Goal: Task Accomplishment & Management: Manage account settings

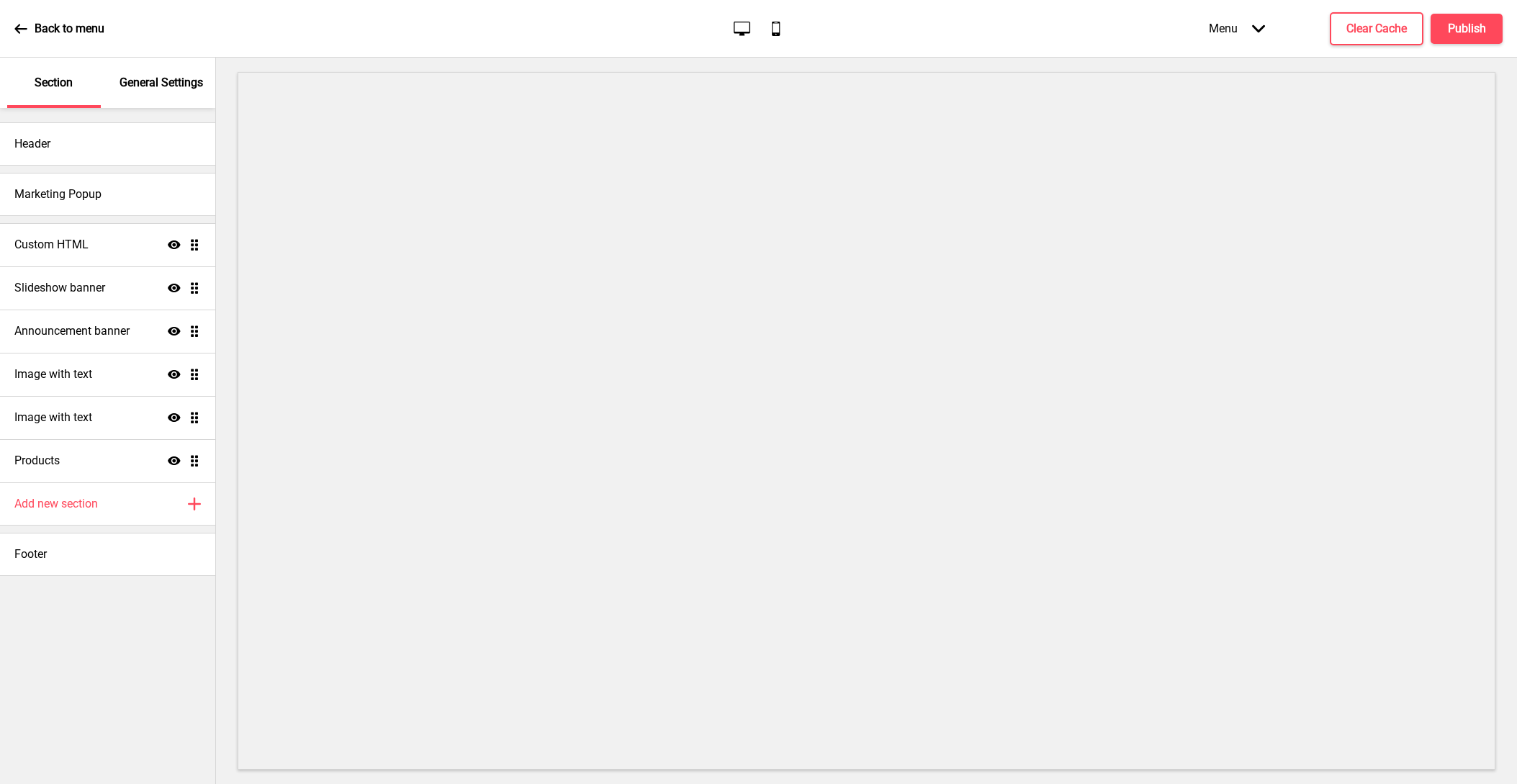
click at [161, 89] on p "General Settings" at bounding box center [161, 82] width 83 height 16
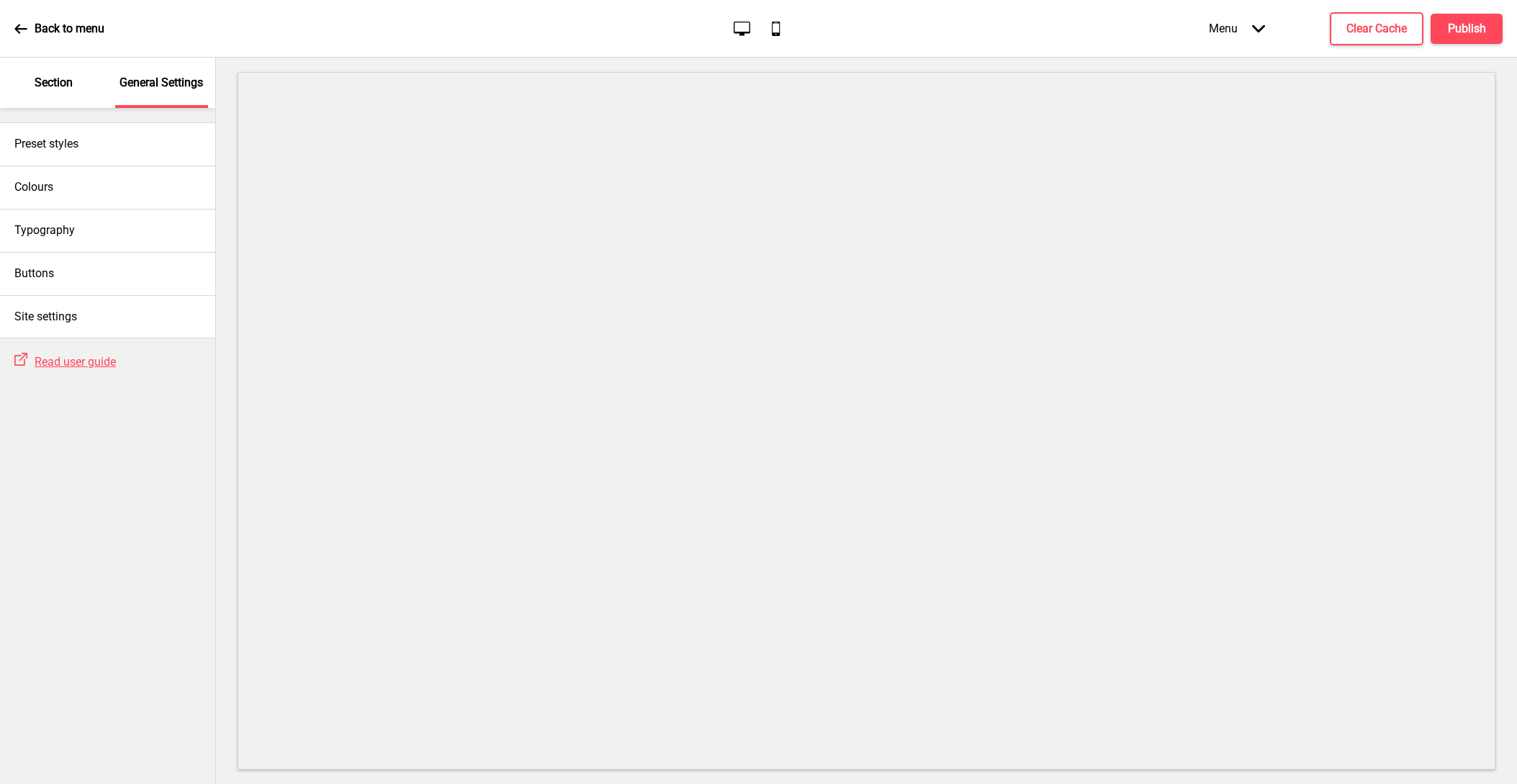
click at [60, 79] on p "Section" at bounding box center [53, 82] width 38 height 16
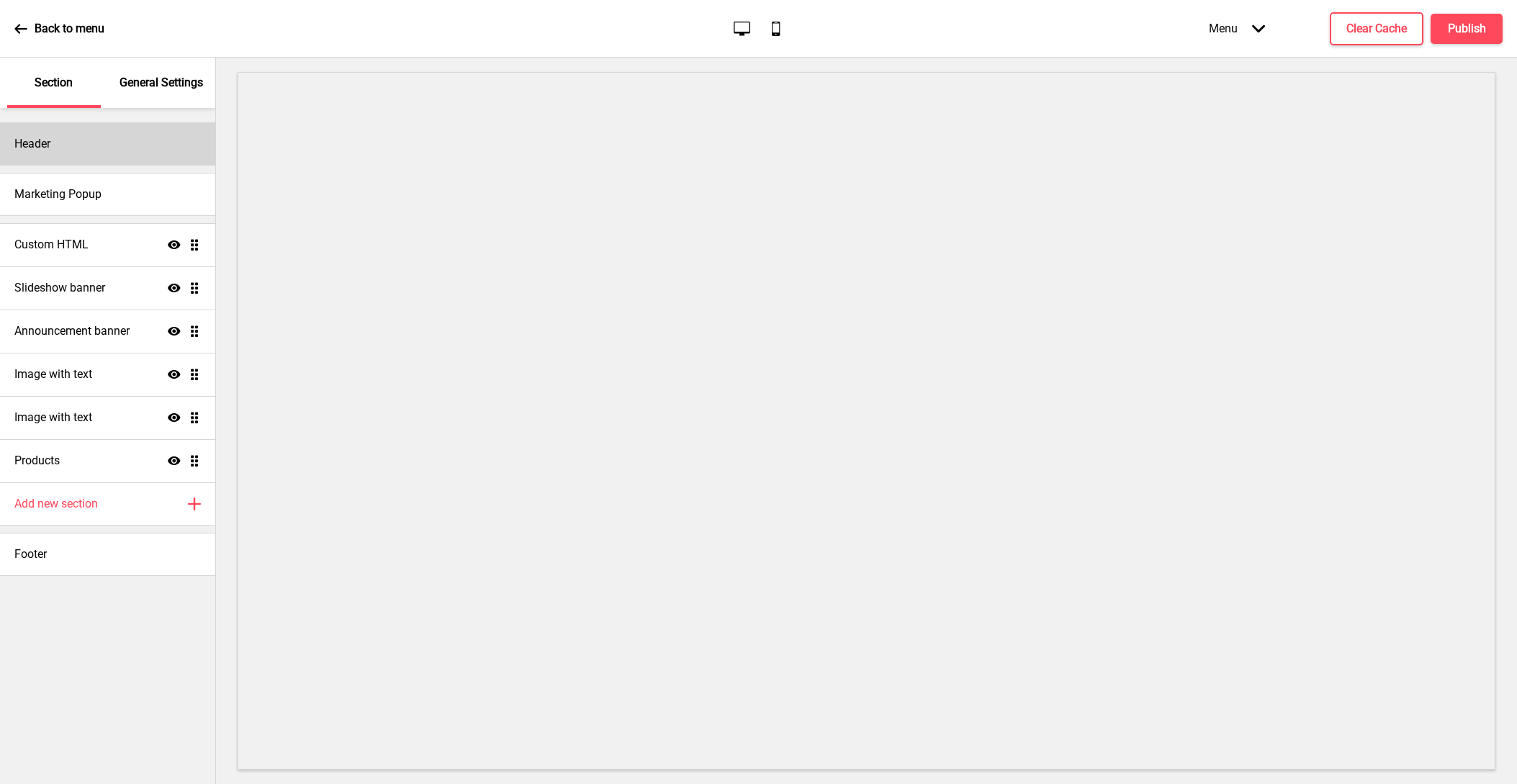
click at [105, 156] on div "Header" at bounding box center [108, 144] width 215 height 44
select select "Roboto Slab"
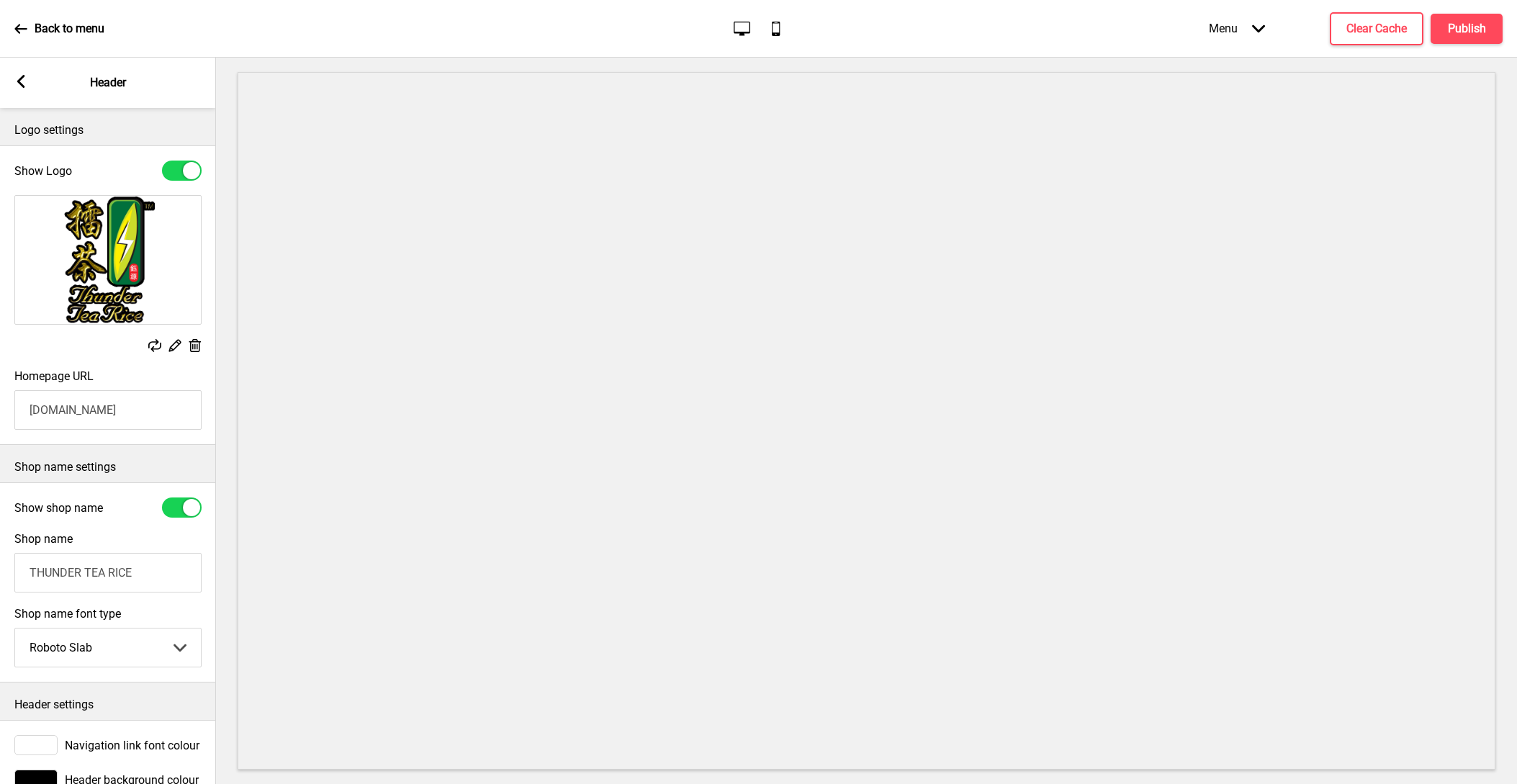
click at [158, 347] on rect at bounding box center [154, 345] width 13 height 13
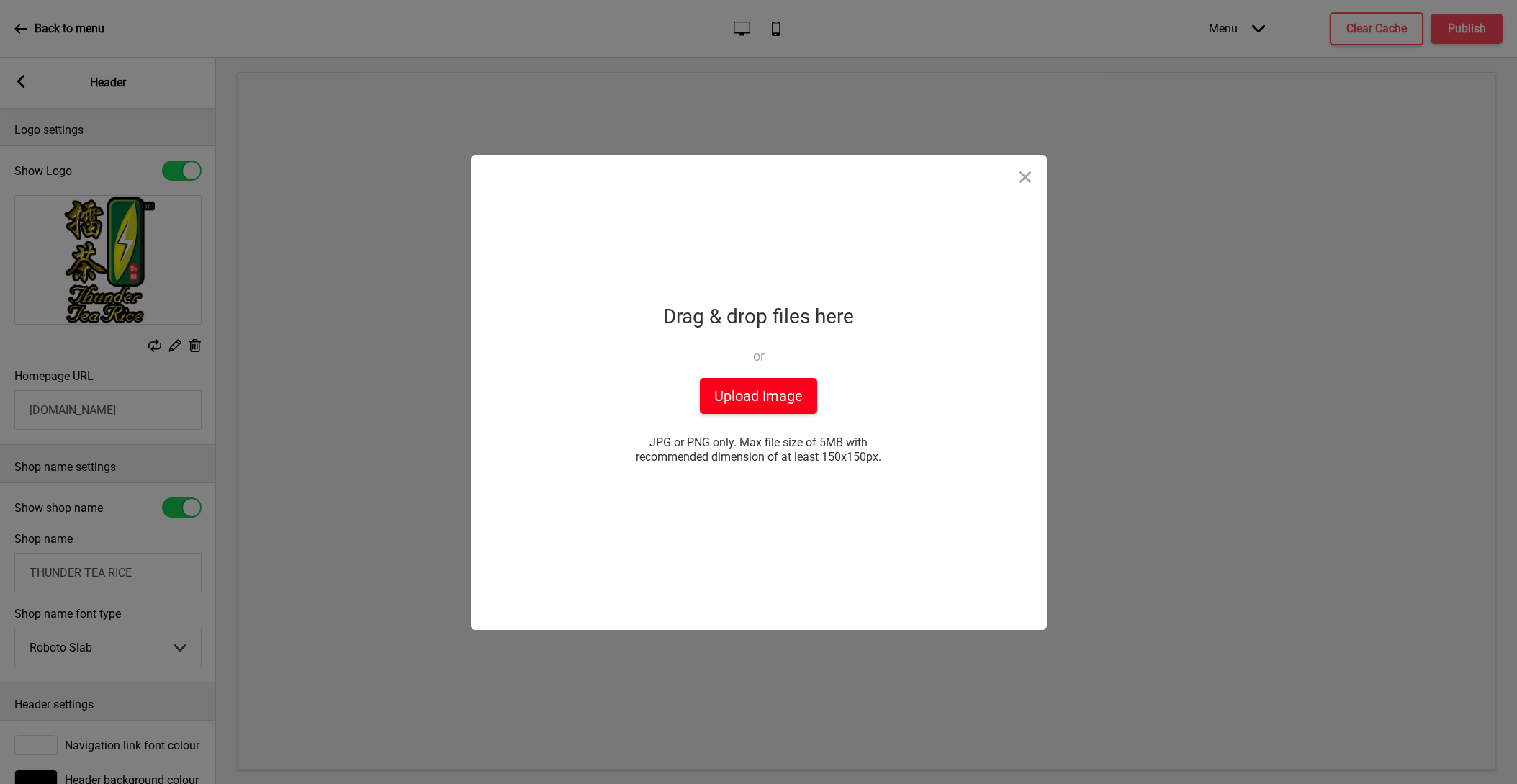
click at [755, 395] on button "Upload Image" at bounding box center [759, 395] width 118 height 36
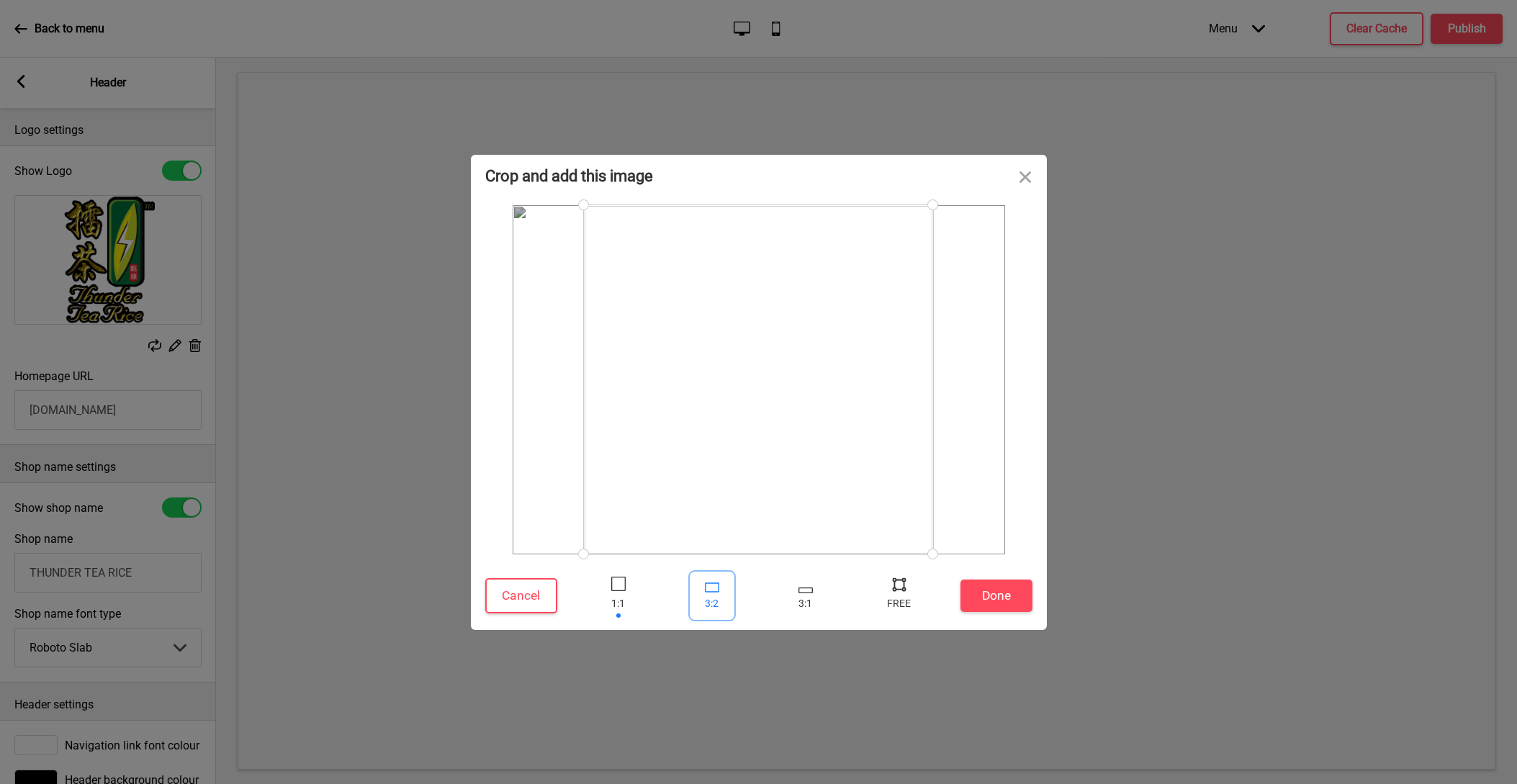
click at [714, 584] on div at bounding box center [712, 587] width 15 height 9
drag, startPoint x: 675, startPoint y: 408, endPoint x: 637, endPoint y: 458, distance: 62.8
click at [637, 458] on div at bounding box center [757, 395] width 421 height 281
click at [905, 492] on div at bounding box center [760, 395] width 421 height 281
click at [1002, 597] on button "Done" at bounding box center [996, 595] width 72 height 32
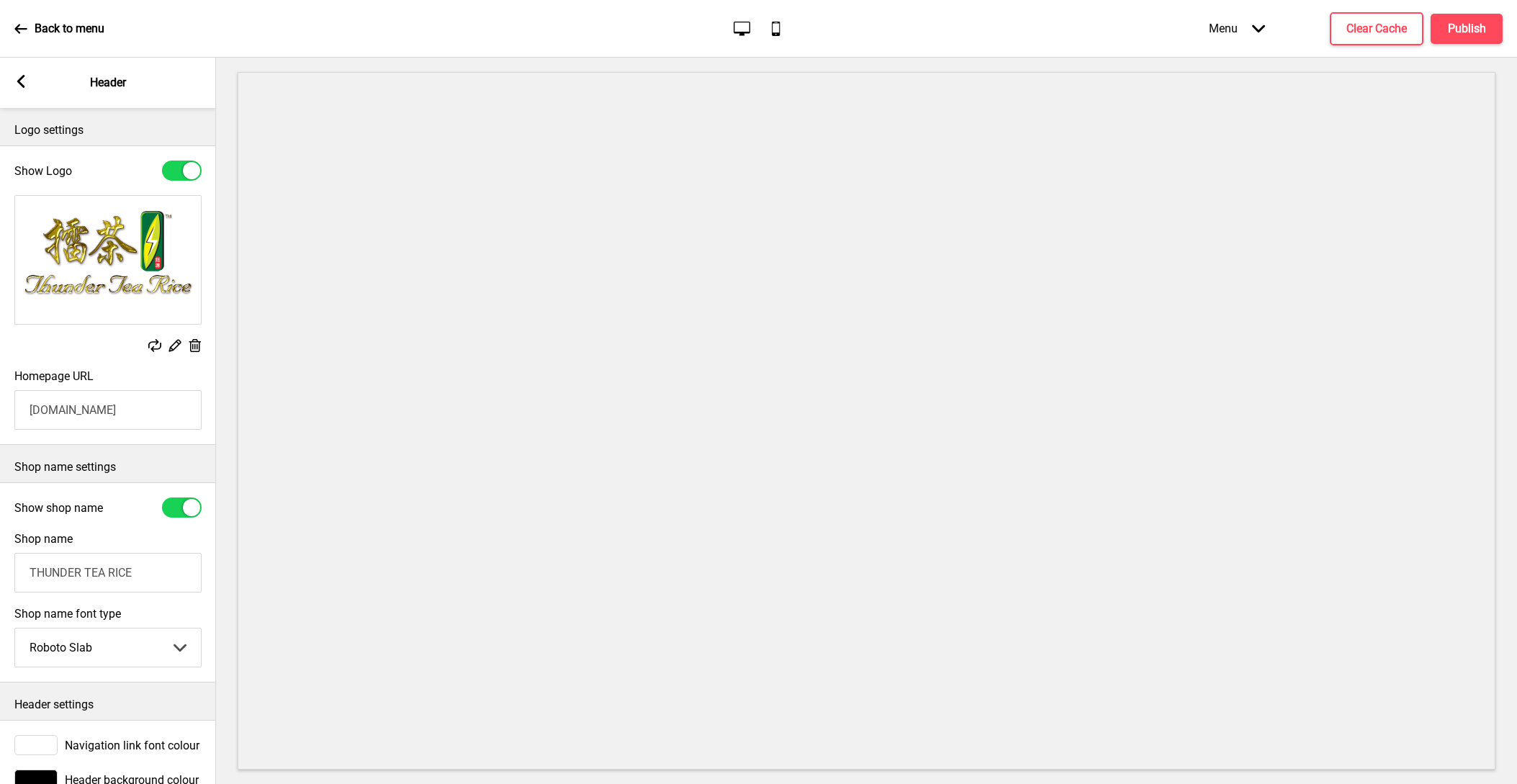
click at [157, 341] on icon at bounding box center [154, 345] width 13 height 13
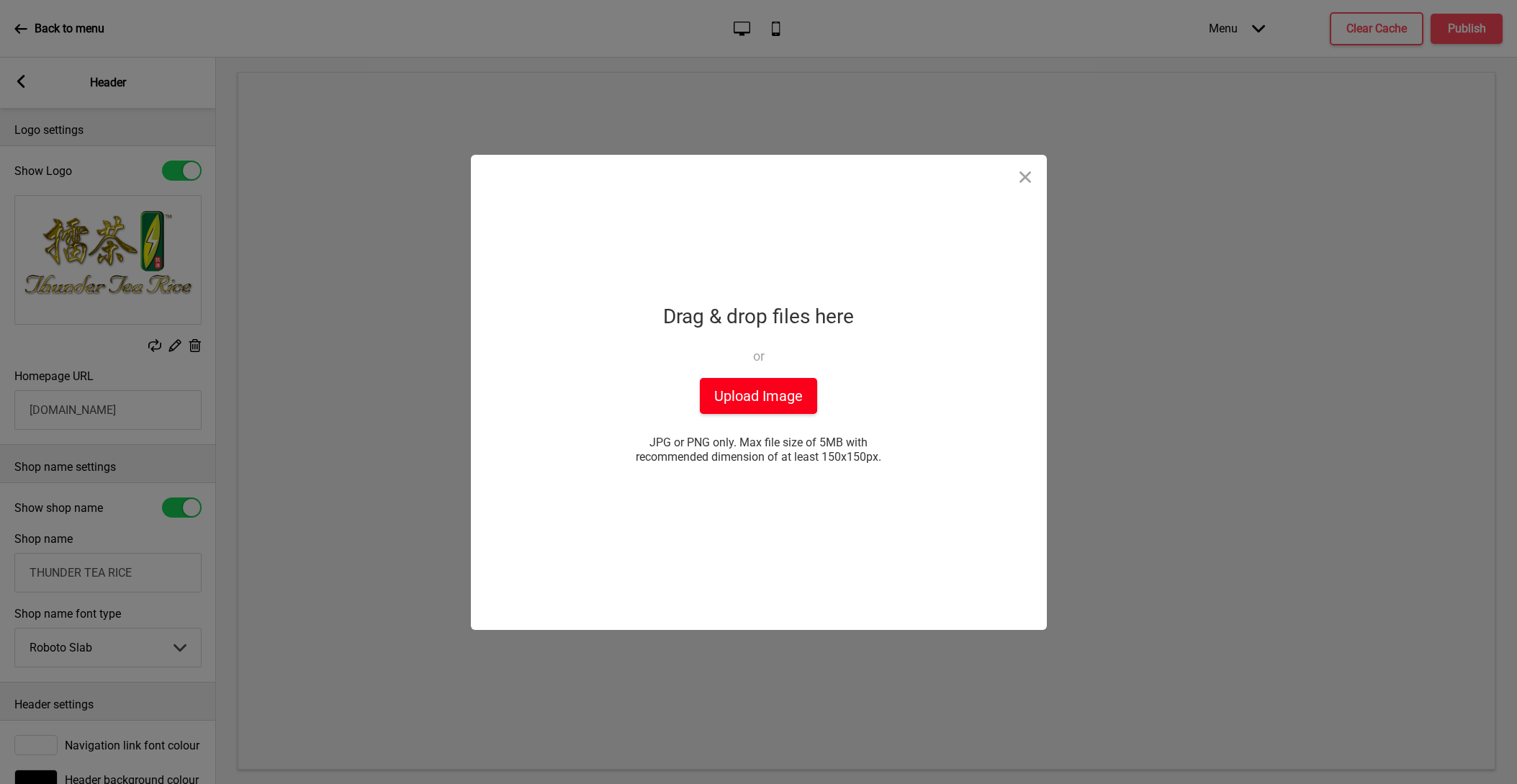
click at [749, 397] on button "Upload Image" at bounding box center [759, 395] width 118 height 36
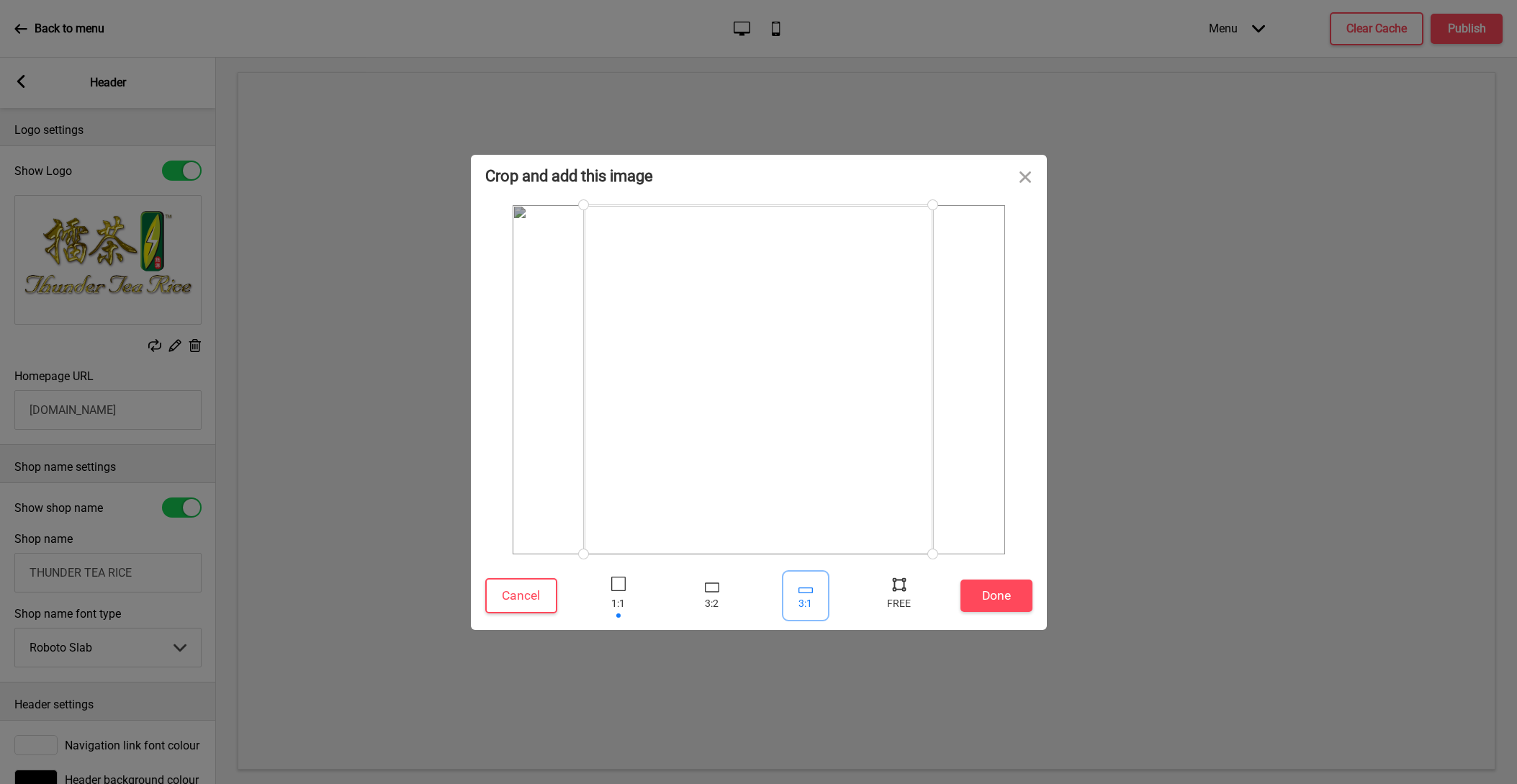
click at [799, 589] on div at bounding box center [805, 590] width 15 height 6
click at [712, 587] on div at bounding box center [712, 587] width 15 height 9
click at [899, 582] on div at bounding box center [899, 584] width 21 height 21
click at [904, 584] on div at bounding box center [899, 584] width 21 height 21
drag, startPoint x: 687, startPoint y: 275, endPoint x: 669, endPoint y: 334, distance: 61.7
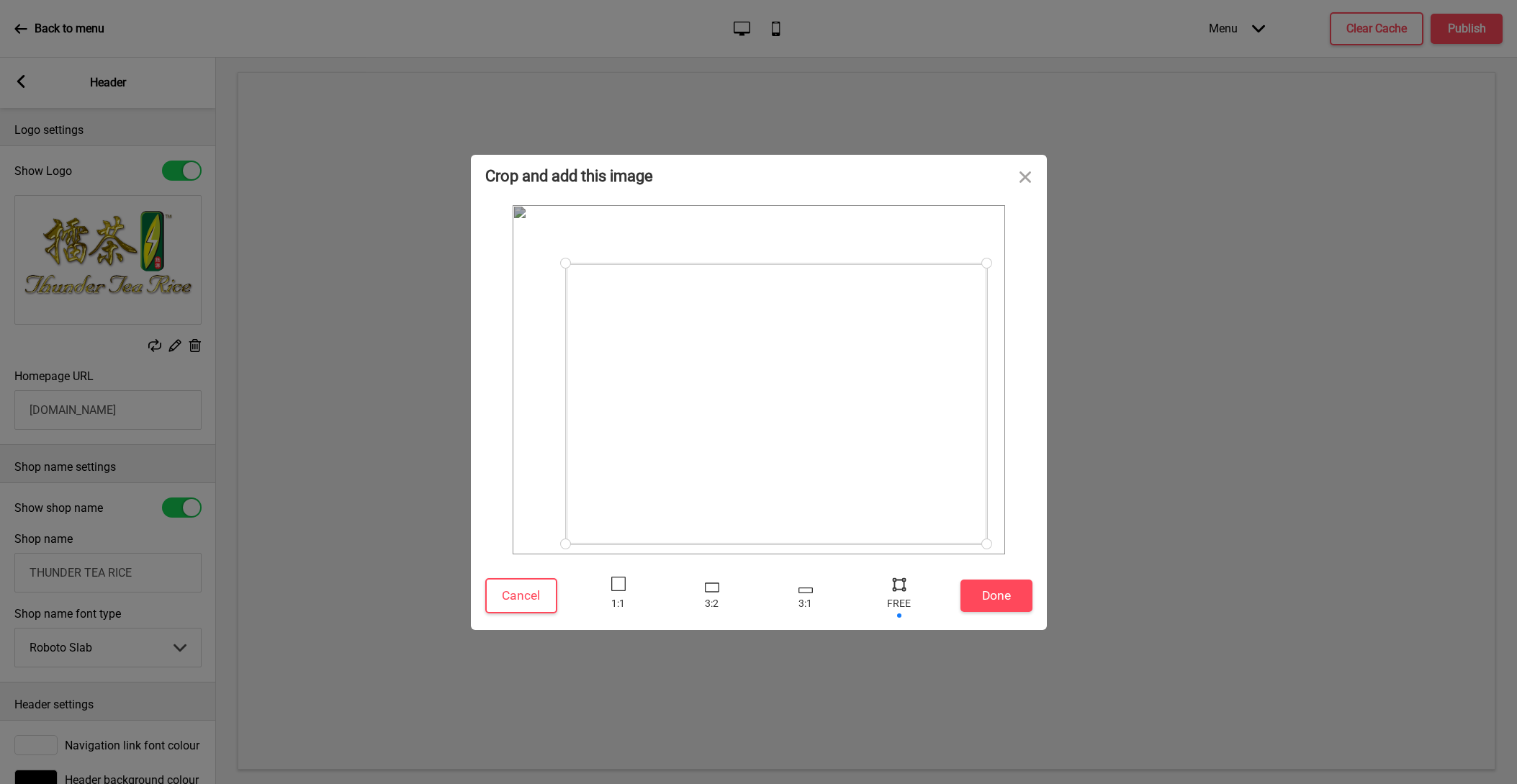
click at [669, 334] on div at bounding box center [776, 404] width 421 height 281
drag, startPoint x: 986, startPoint y: 259, endPoint x: 976, endPoint y: 281, distance: 24.2
click at [976, 281] on div at bounding box center [976, 281] width 25 height 25
drag, startPoint x: 975, startPoint y: 543, endPoint x: 958, endPoint y: 484, distance: 61.4
click at [958, 484] on div at bounding box center [957, 484] width 25 height 25
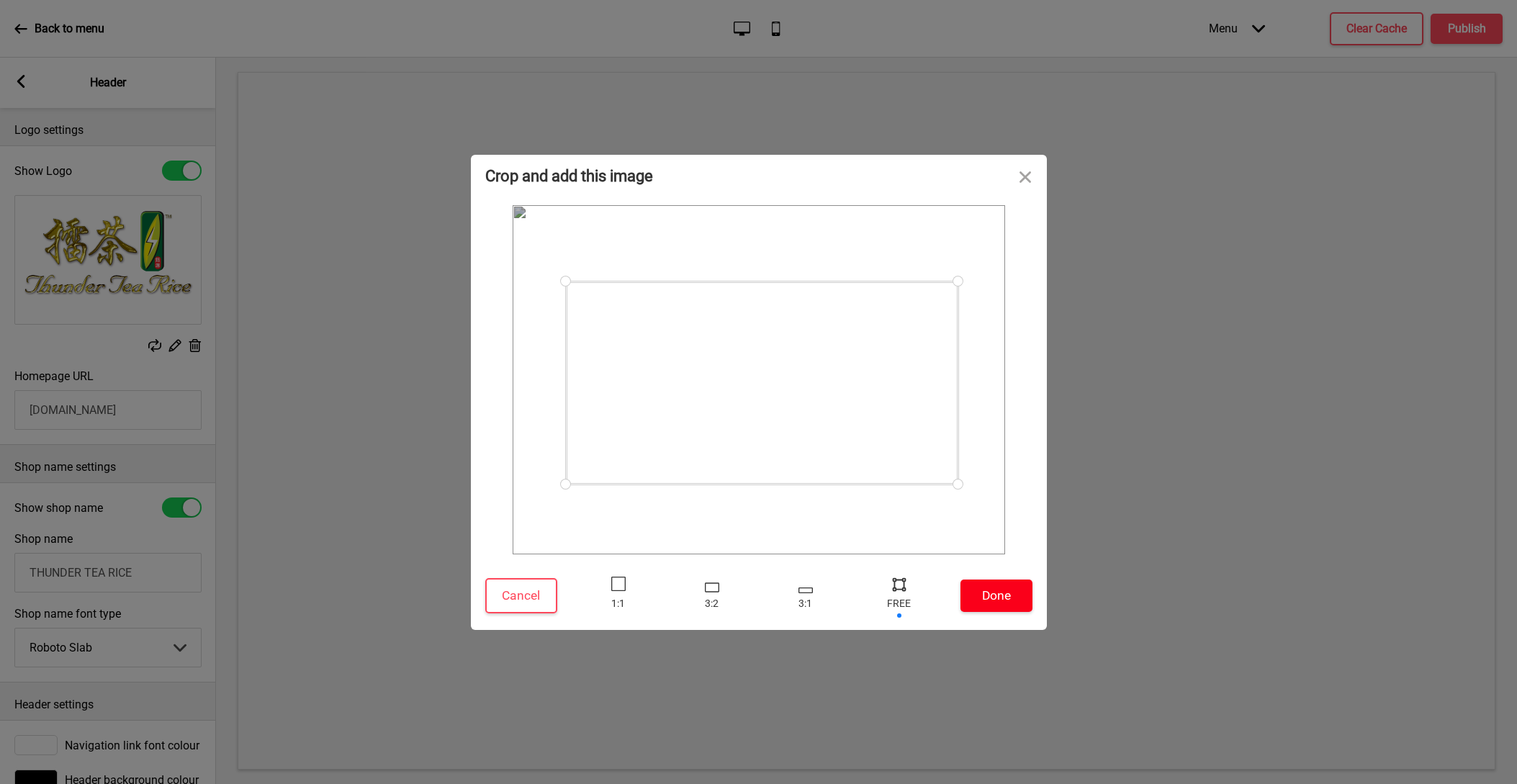
click at [999, 590] on button "Done" at bounding box center [996, 595] width 72 height 32
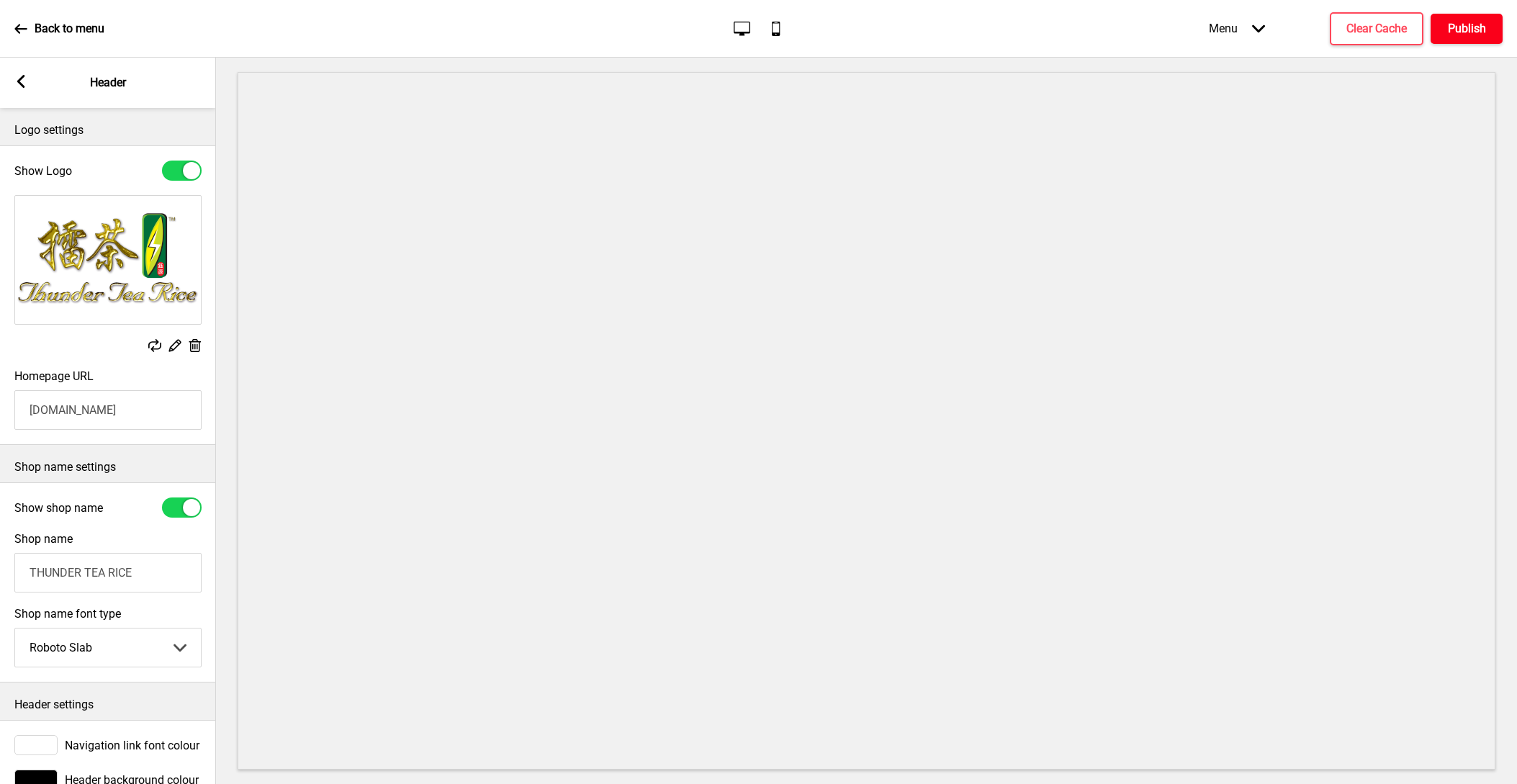
click at [1495, 34] on button "Publish" at bounding box center [1467, 29] width 72 height 31
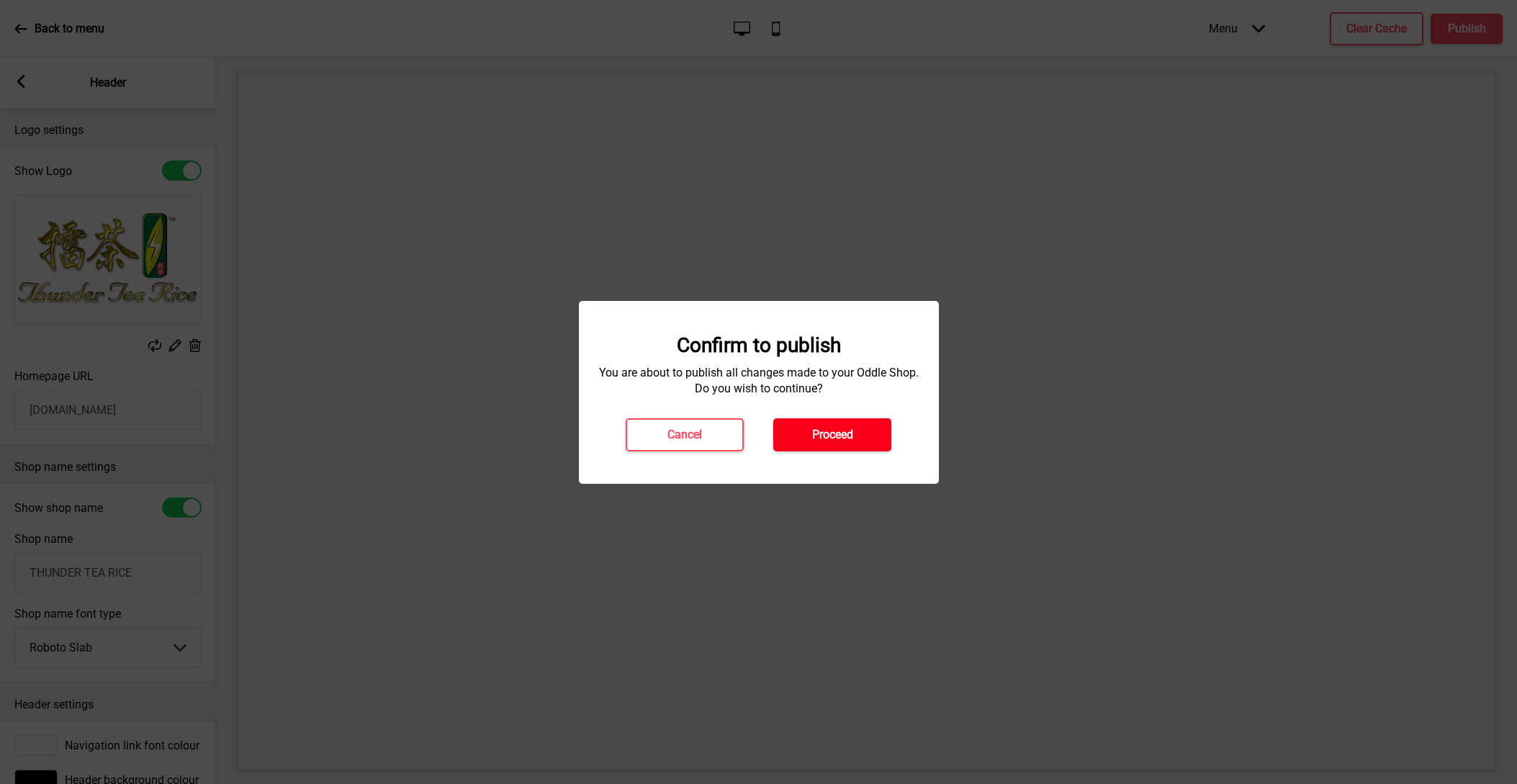
click at [853, 434] on h4 "Proceed" at bounding box center [833, 434] width 41 height 16
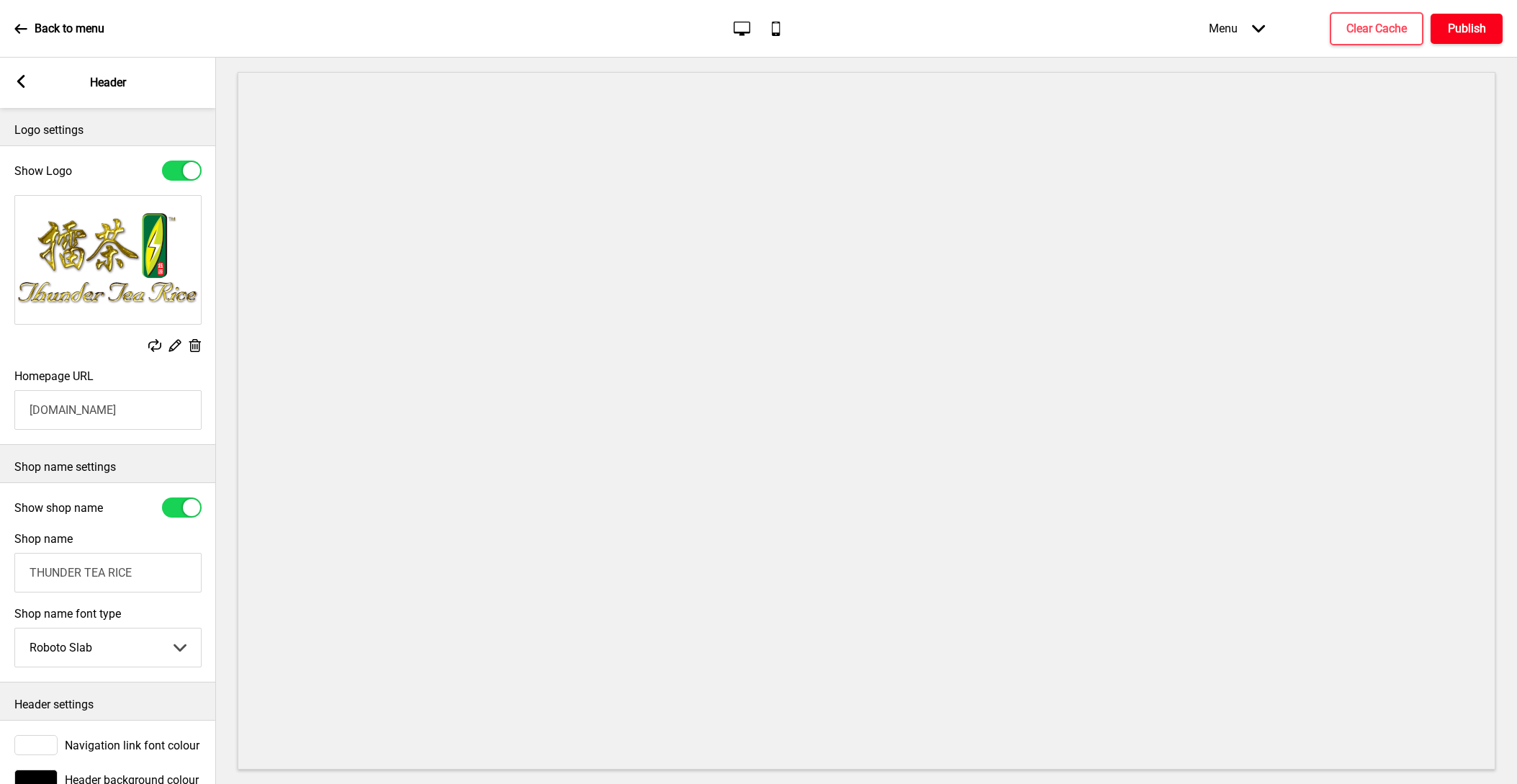
click at [1466, 34] on h4 "Publish" at bounding box center [1467, 28] width 38 height 16
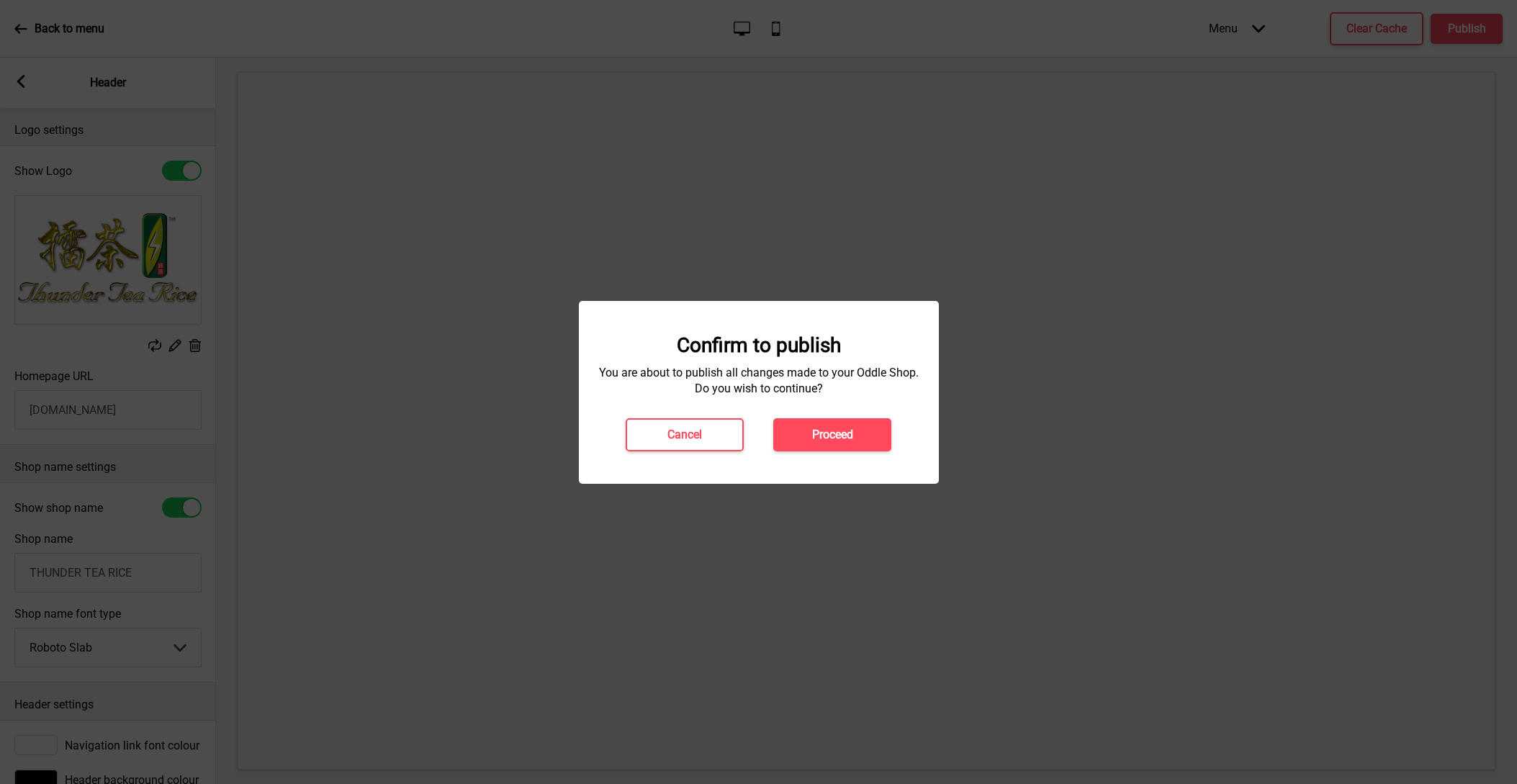
click at [846, 433] on h4 "Proceed" at bounding box center [833, 434] width 41 height 16
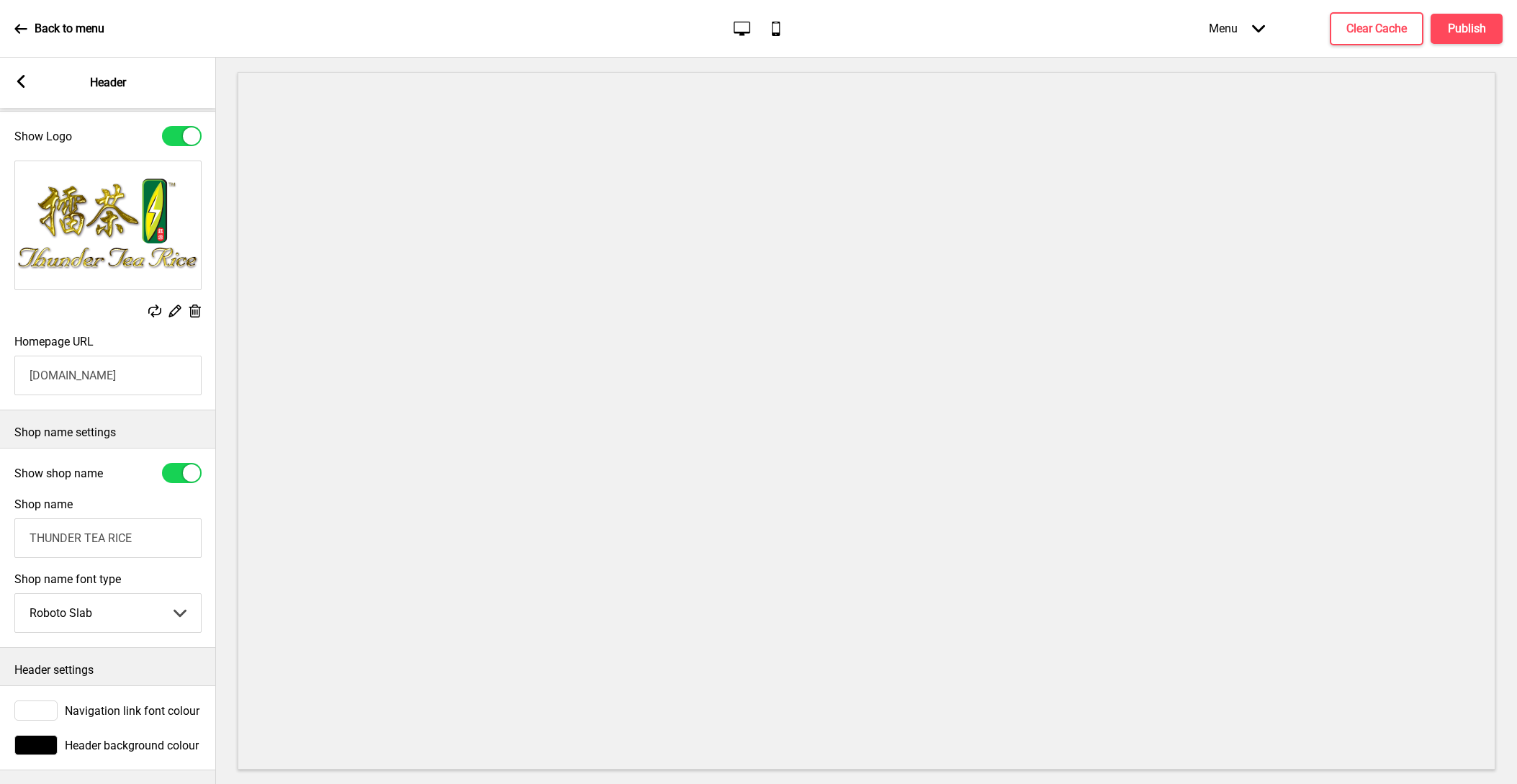
click at [19, 85] on rect at bounding box center [21, 81] width 13 height 13
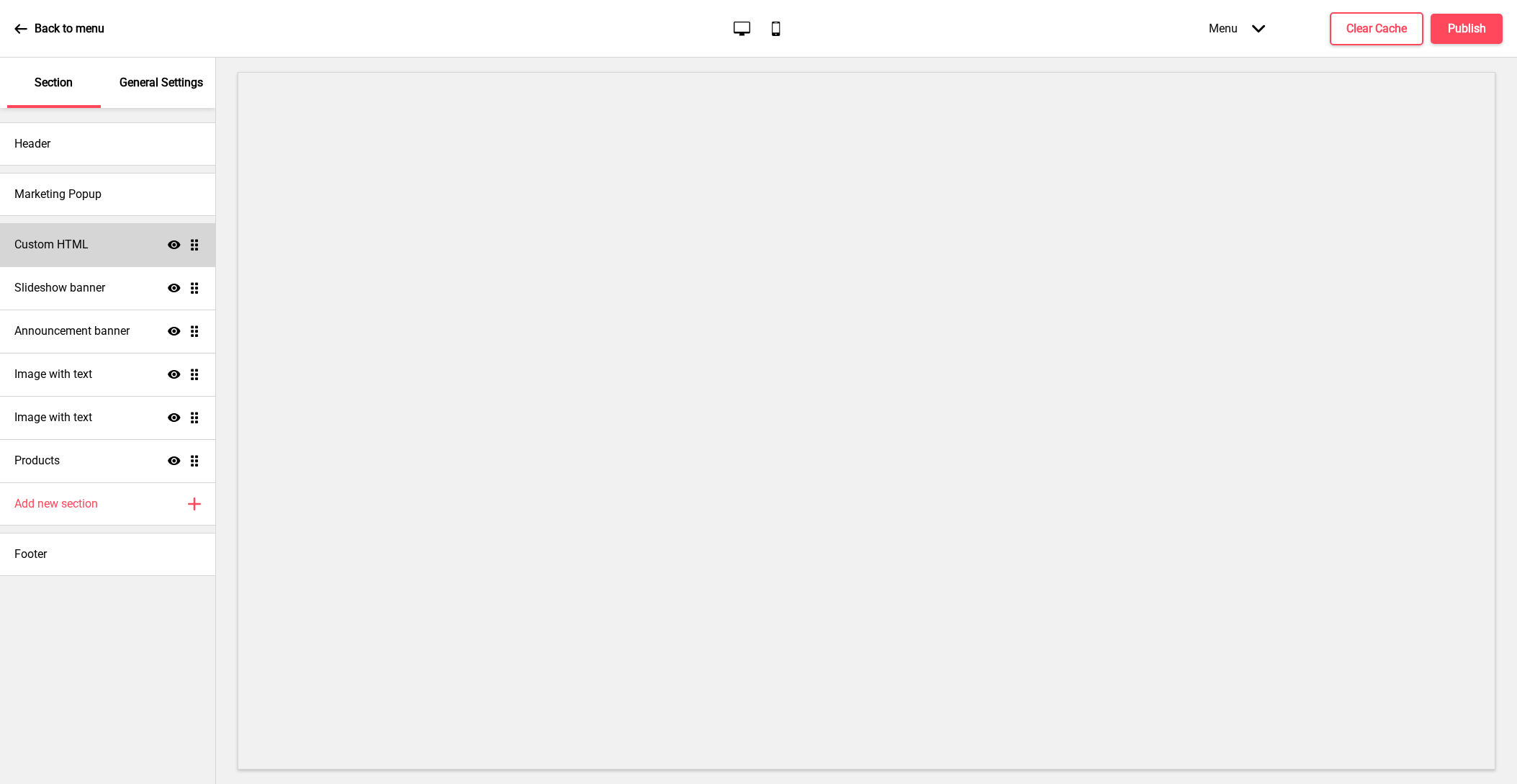
click at [117, 251] on div "Custom HTML Show Drag" at bounding box center [108, 244] width 215 height 44
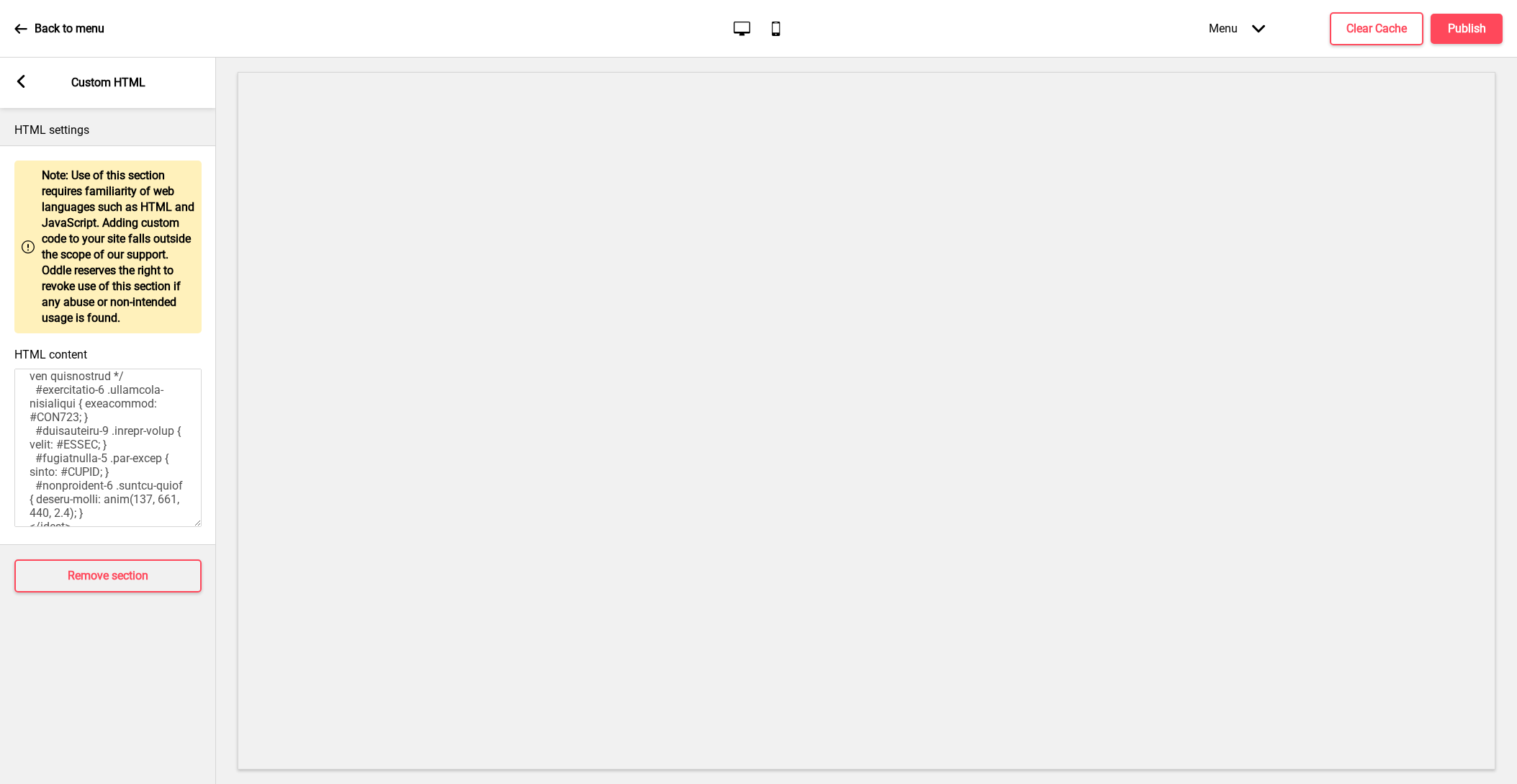
scroll to position [89, 0]
click at [32, 76] on div "Arrow left Custom HTML" at bounding box center [108, 82] width 216 height 50
click at [23, 79] on icon at bounding box center [21, 81] width 8 height 13
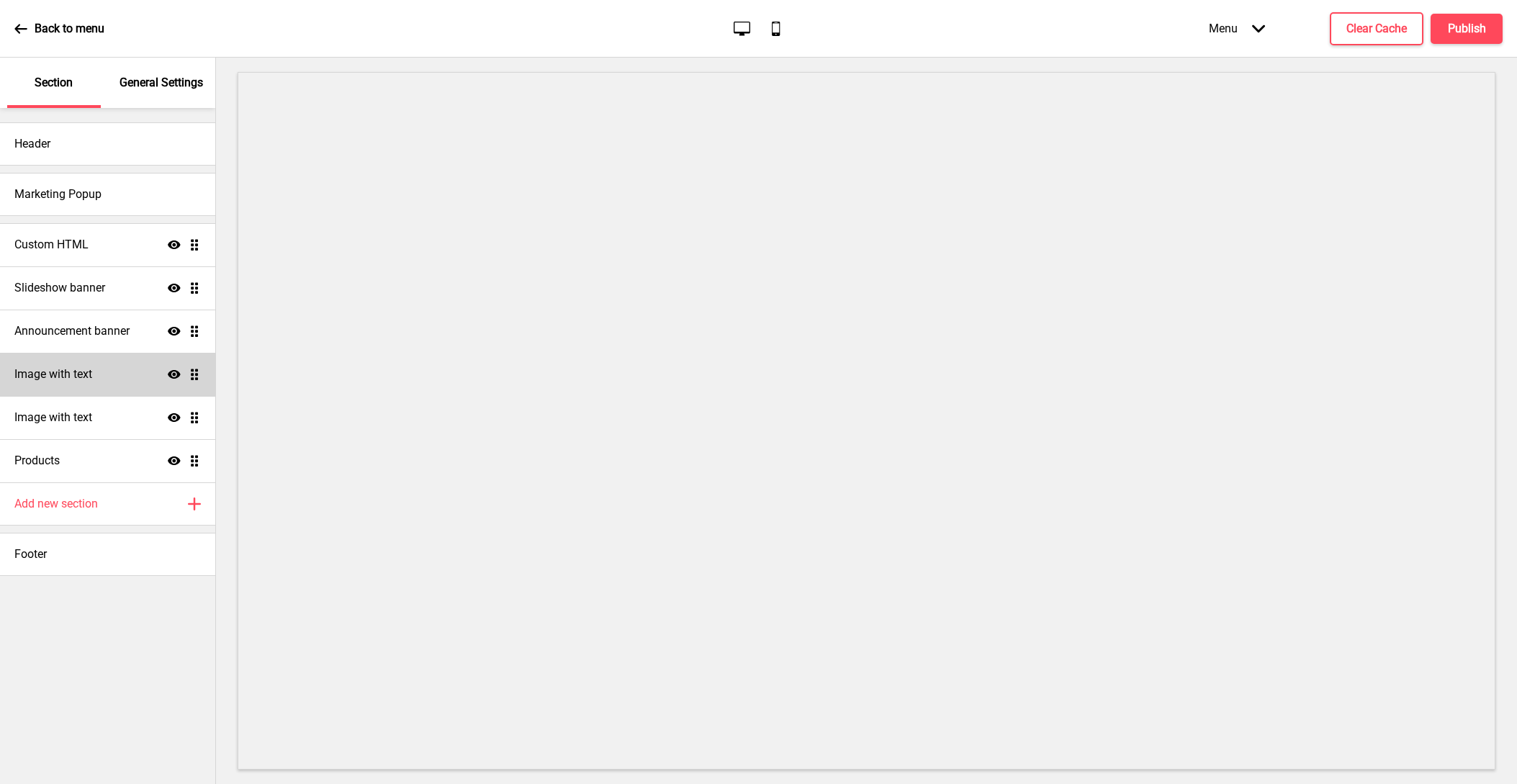
click at [92, 384] on div "Image with text Show Drag" at bounding box center [108, 374] width 215 height 44
select select "center"
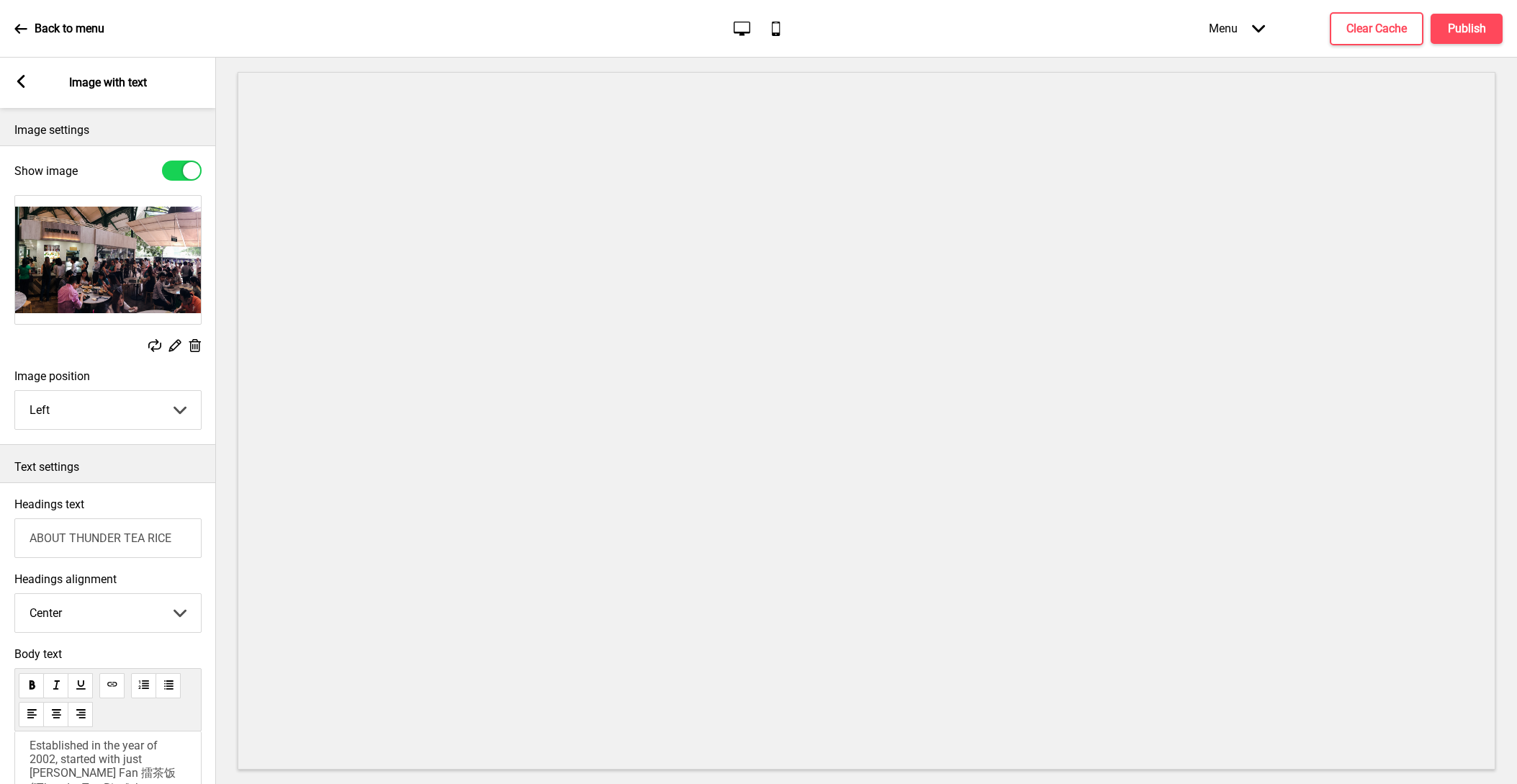
click at [19, 73] on div "Arrow left Image with text" at bounding box center [108, 82] width 216 height 50
click at [21, 79] on icon at bounding box center [21, 81] width 8 height 13
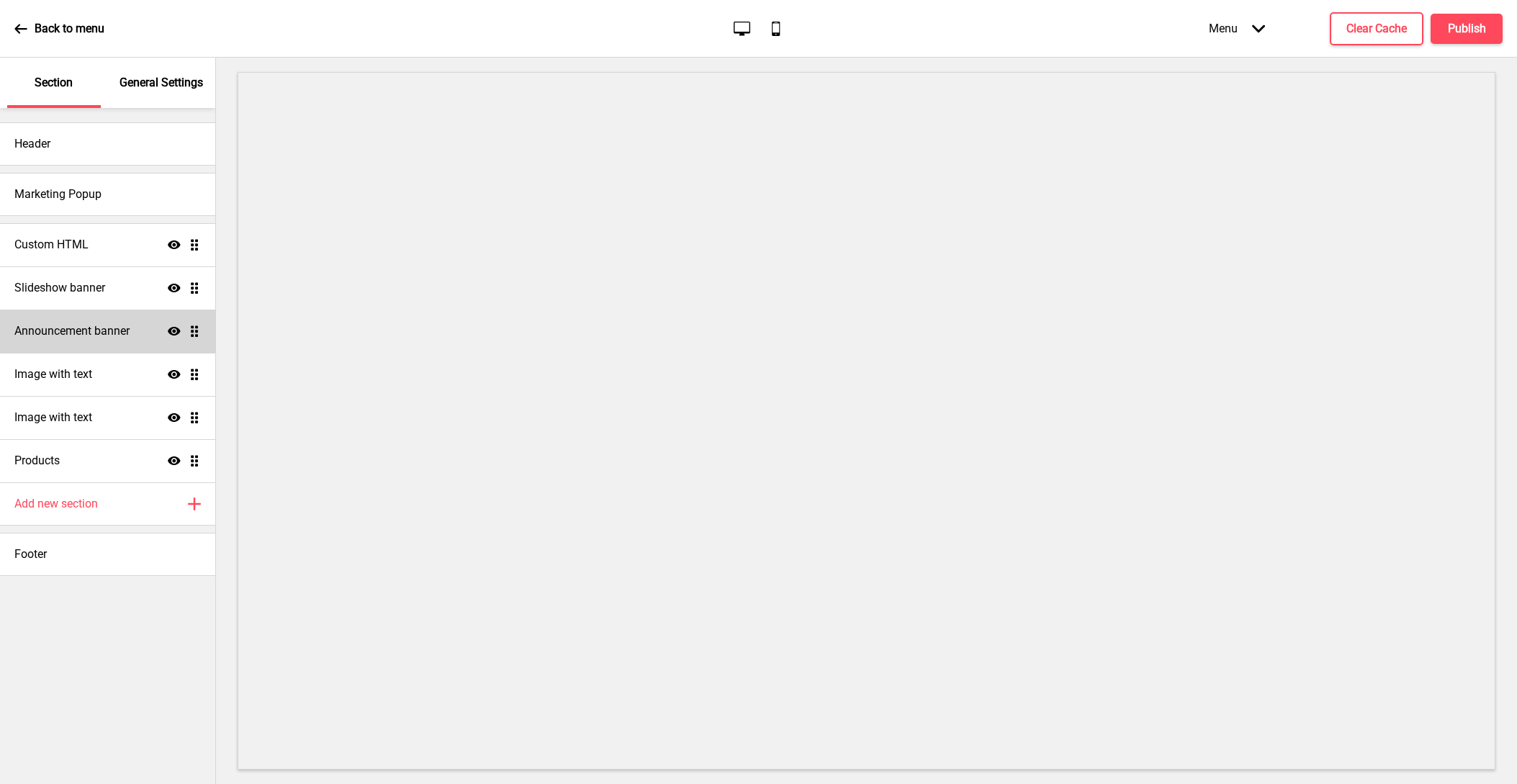
click at [74, 338] on h4 "Announcement banner" at bounding box center [72, 331] width 115 height 16
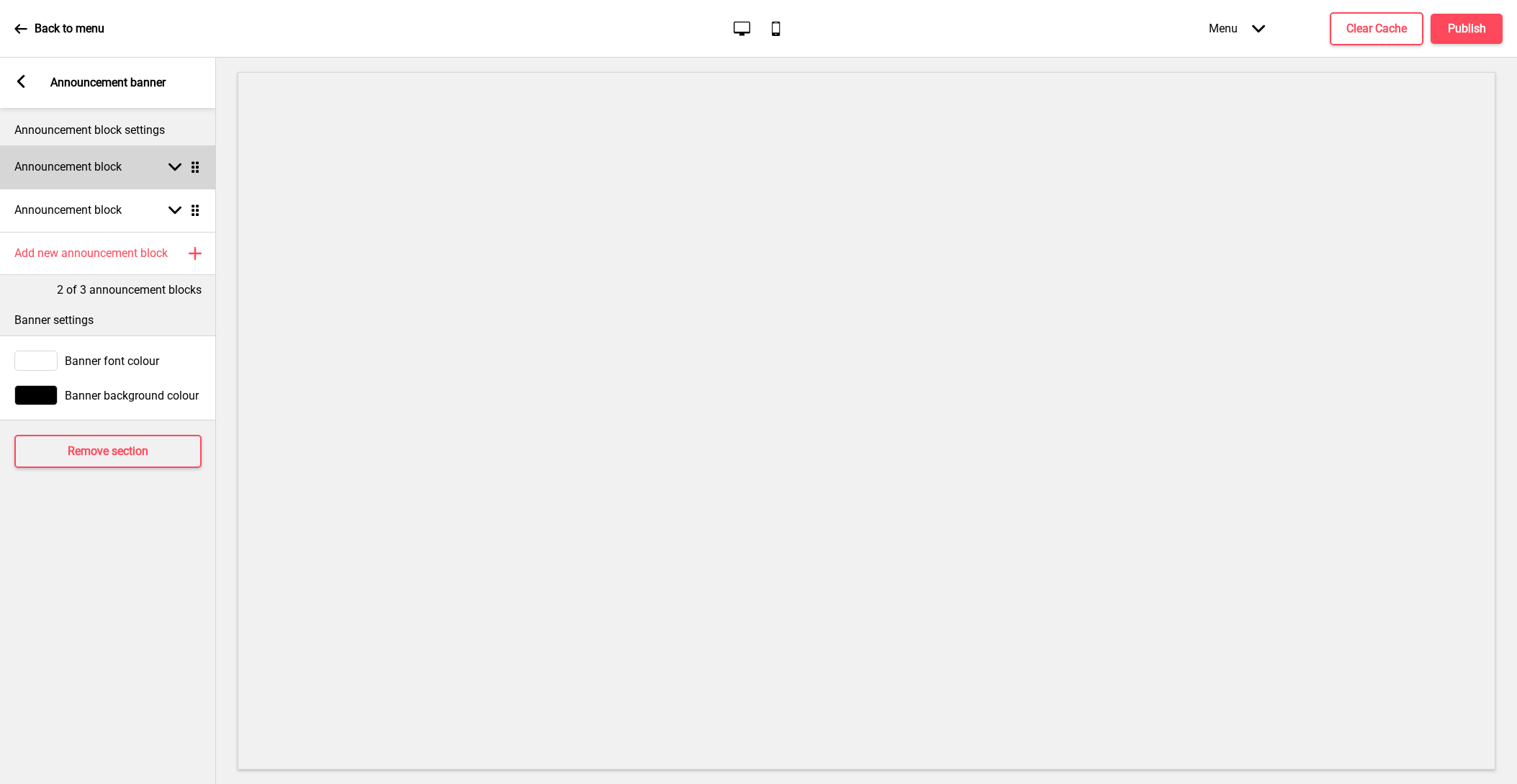
click at [62, 167] on h4 "Announcement block" at bounding box center [68, 166] width 107 height 16
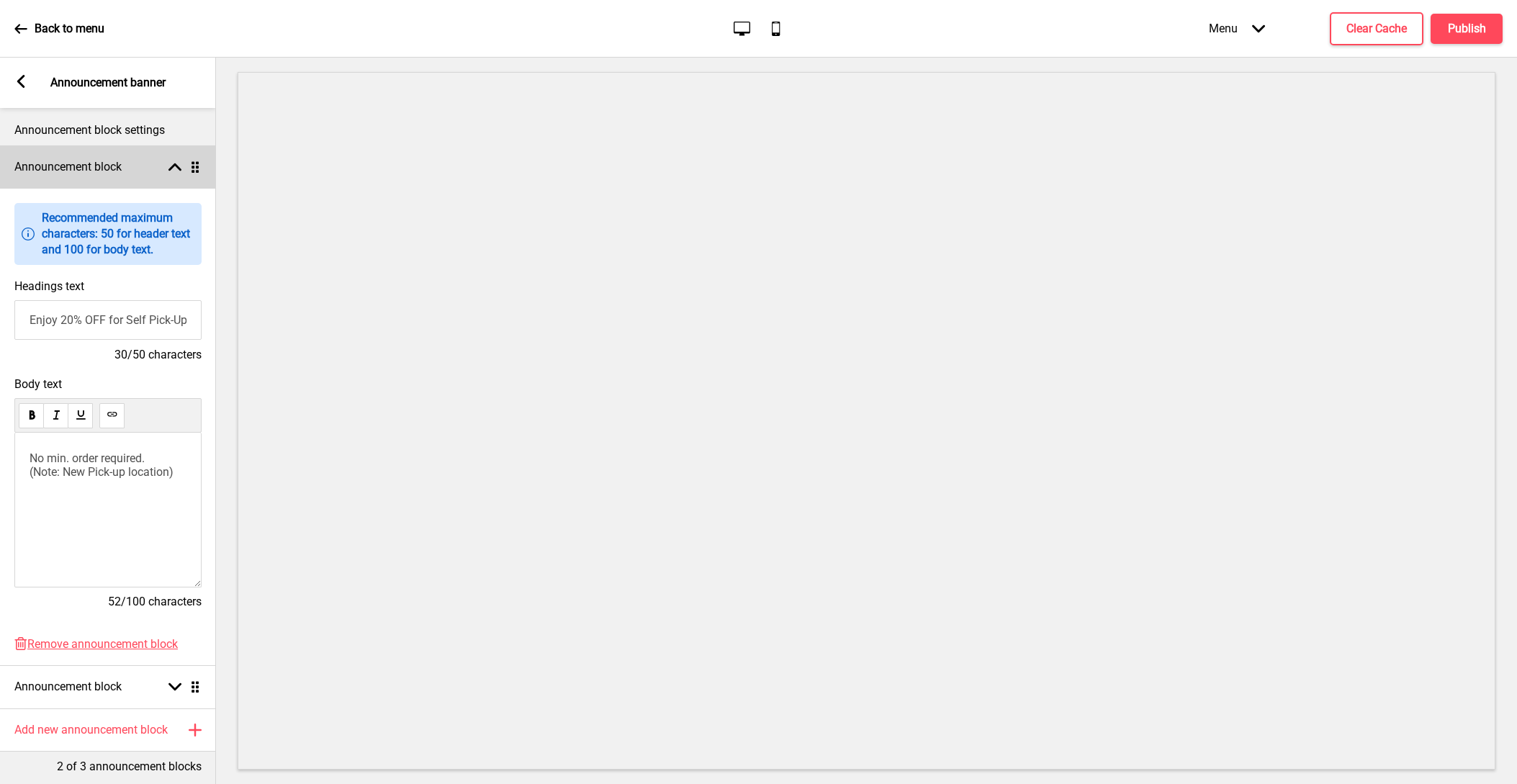
click at [62, 167] on h4 "Announcement block" at bounding box center [68, 166] width 107 height 16
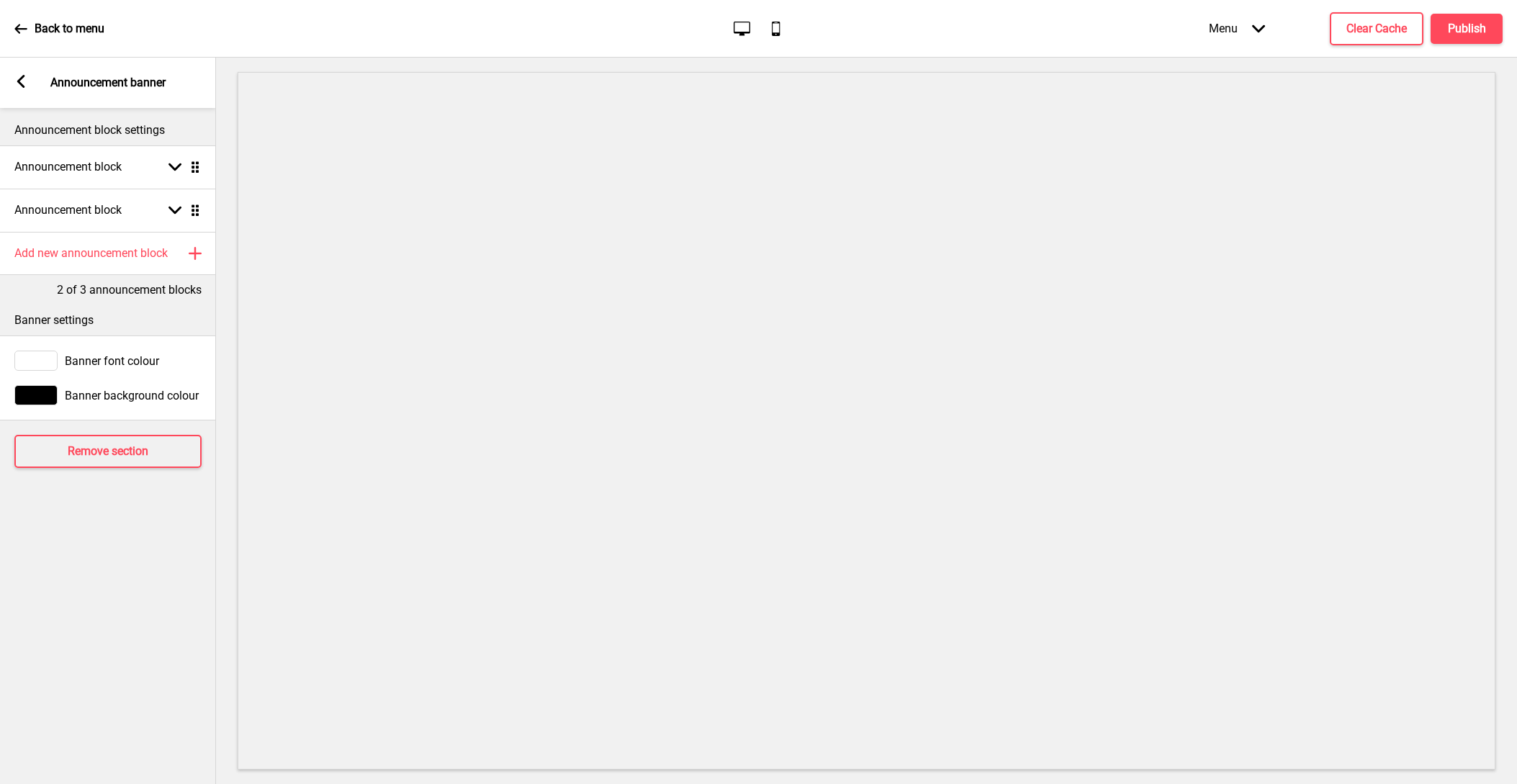
scroll to position [1, 0]
click at [20, 75] on rect at bounding box center [21, 81] width 13 height 13
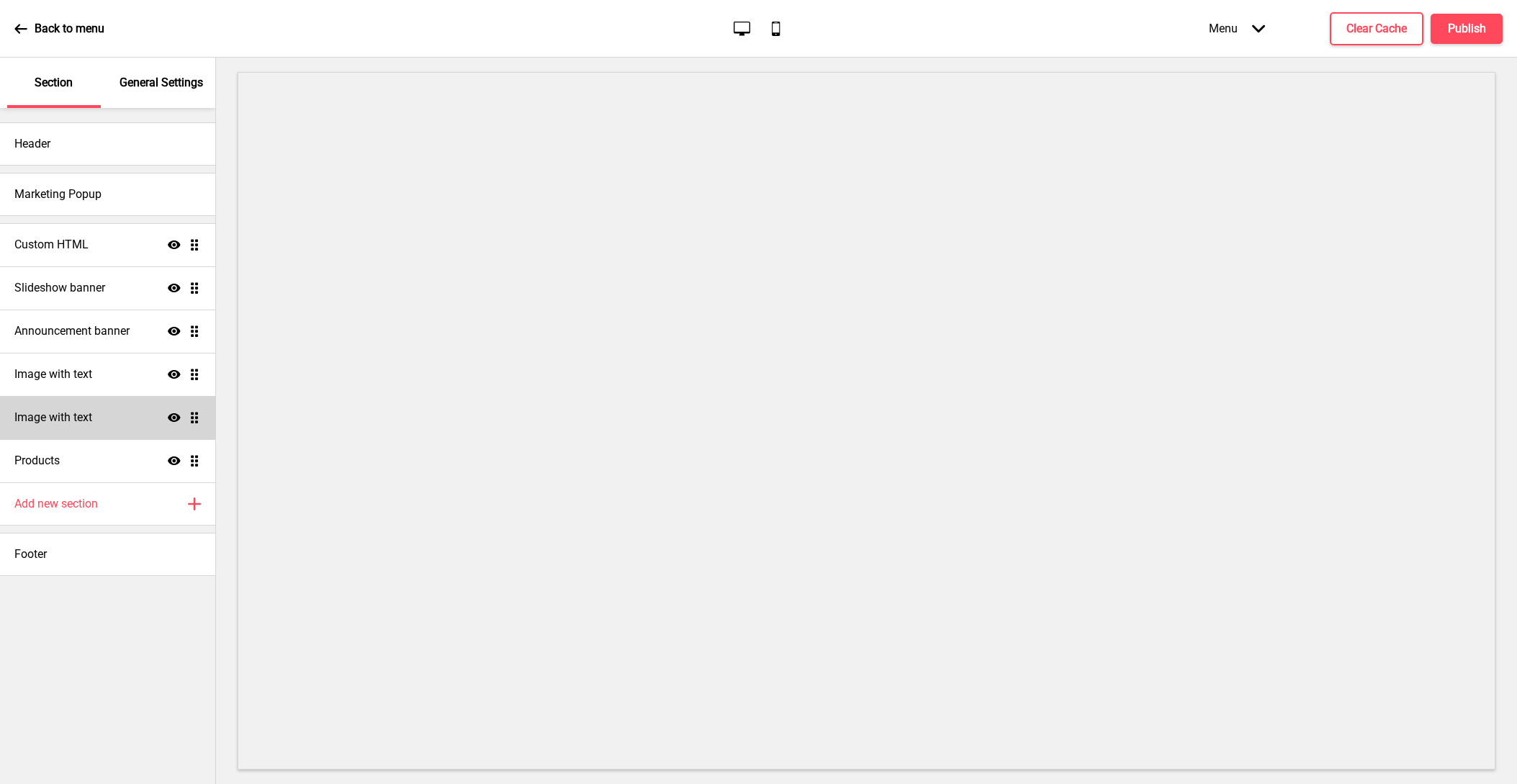
scroll to position [0, 0]
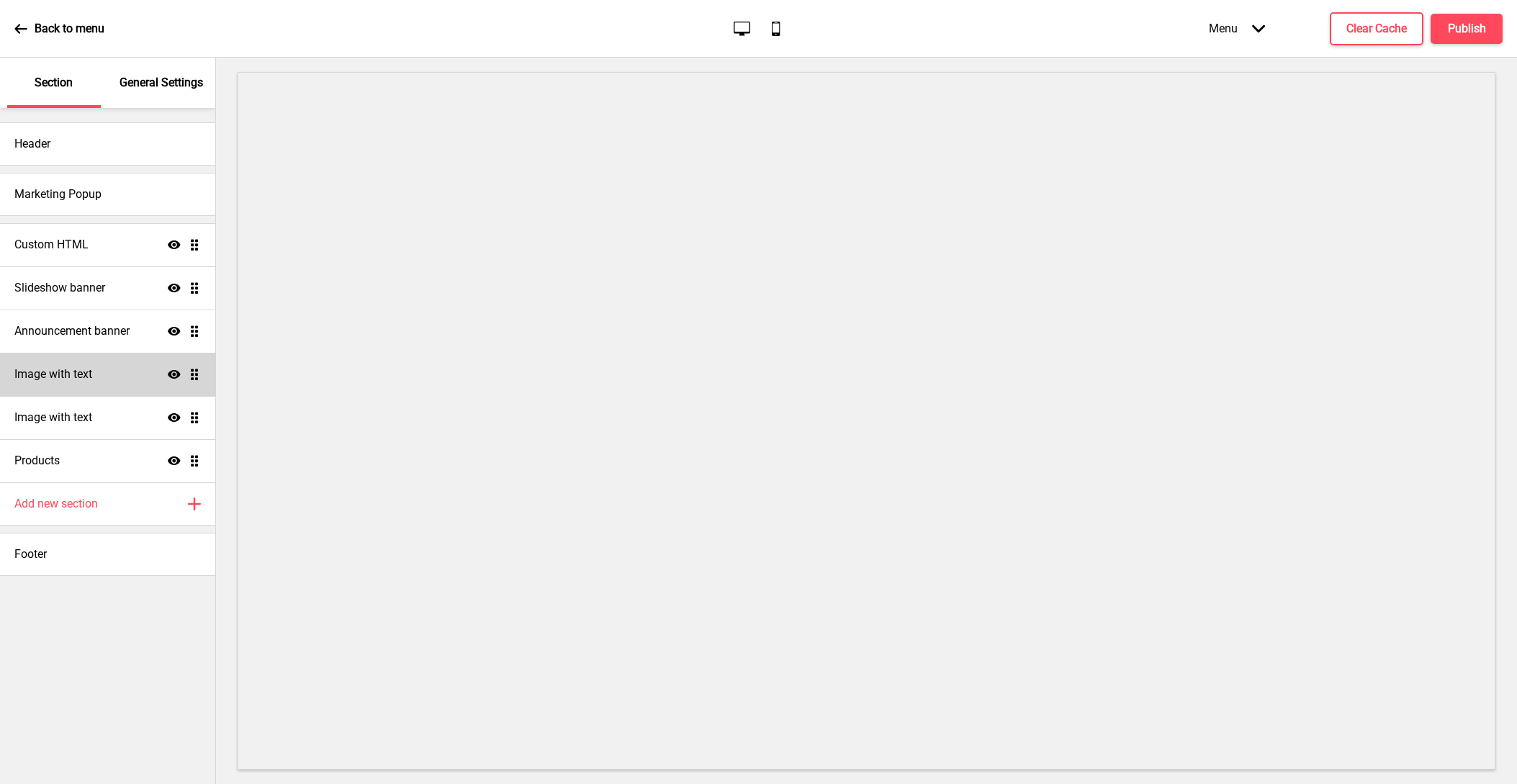
click at [103, 376] on div "Image with text Show Drag" at bounding box center [108, 374] width 215 height 44
select select "center"
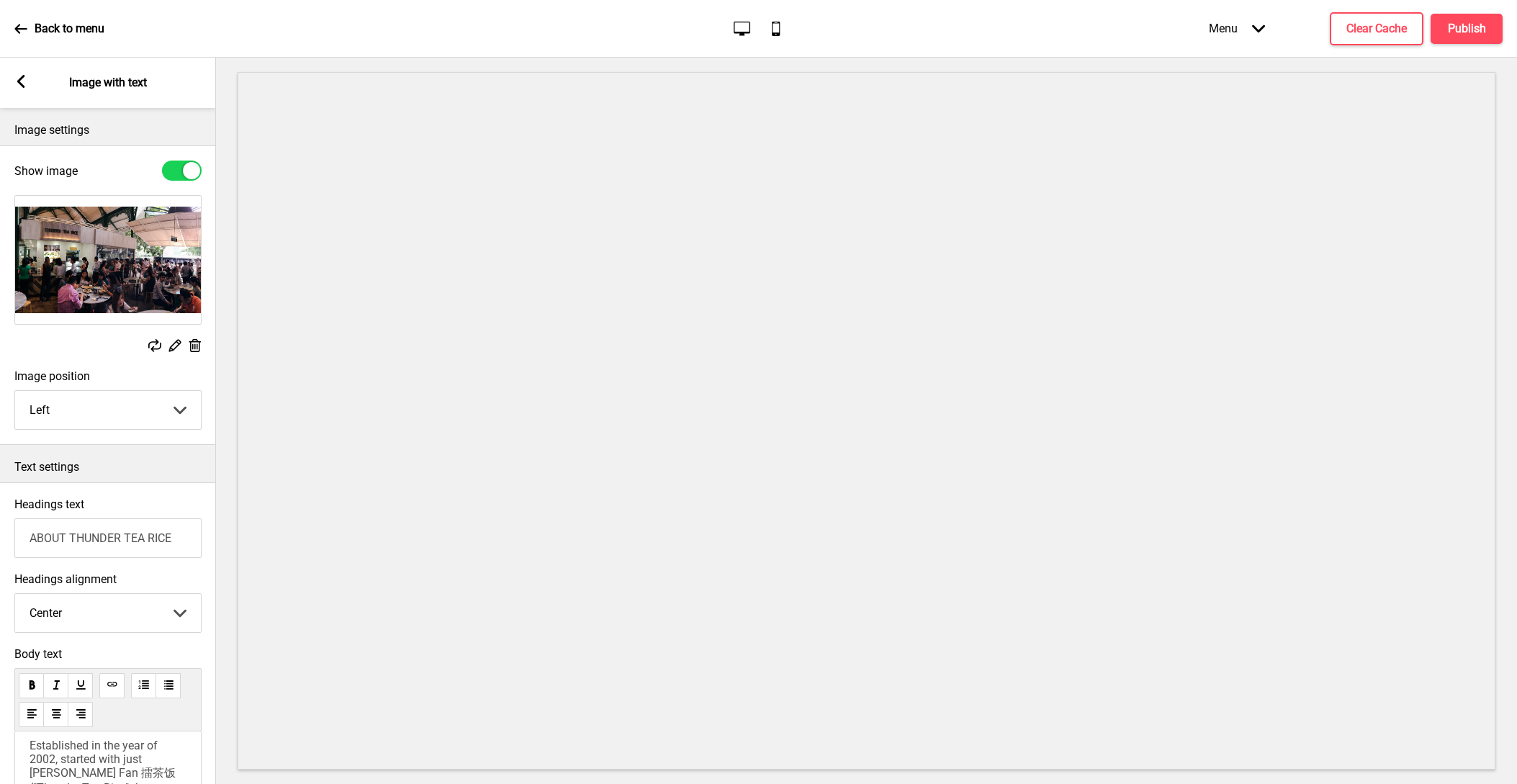
click at [29, 82] on div "Arrow left Image with text" at bounding box center [108, 82] width 216 height 50
click at [22, 82] on rect at bounding box center [21, 81] width 13 height 13
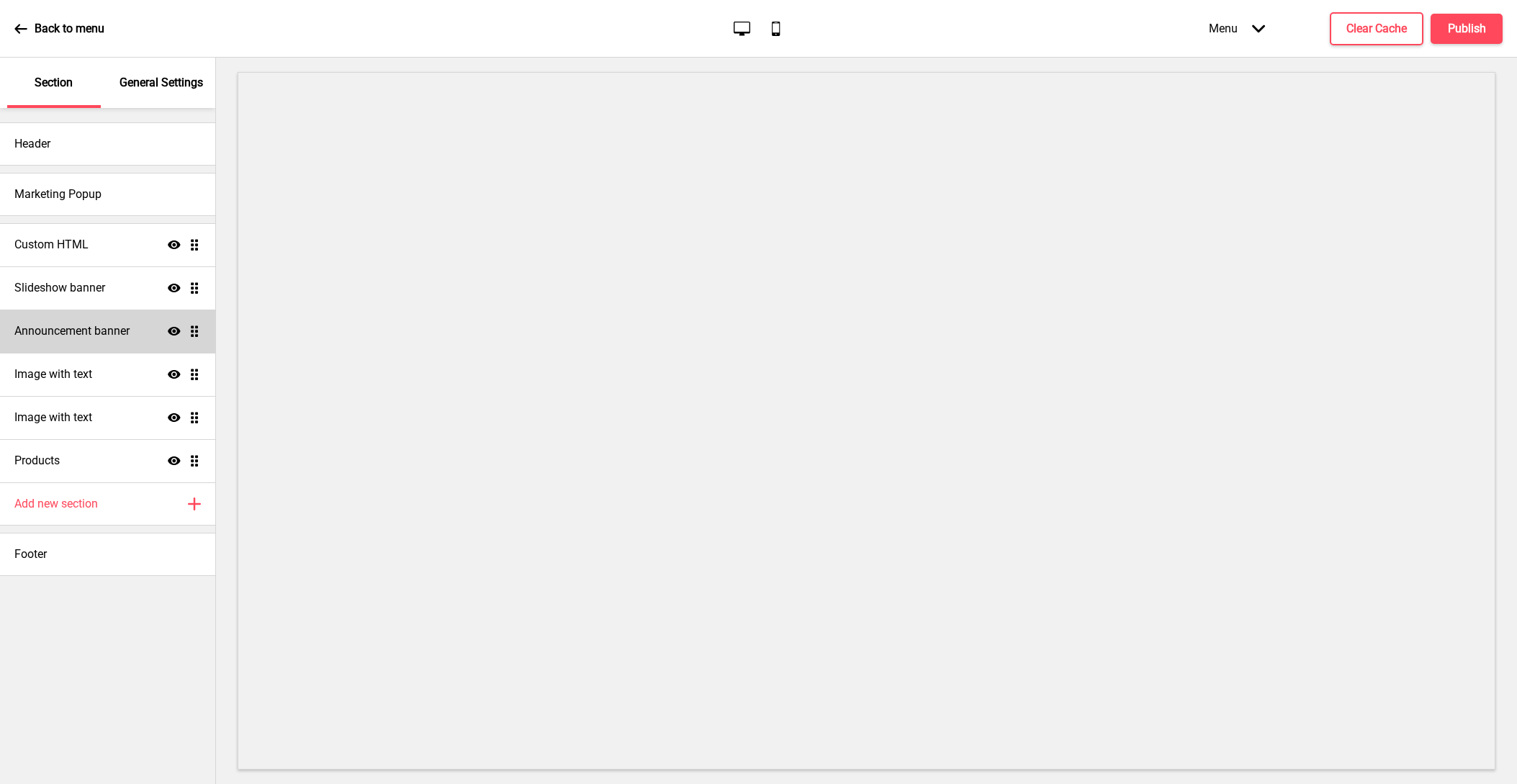
click at [67, 316] on div "Announcement banner Show Drag" at bounding box center [108, 331] width 215 height 44
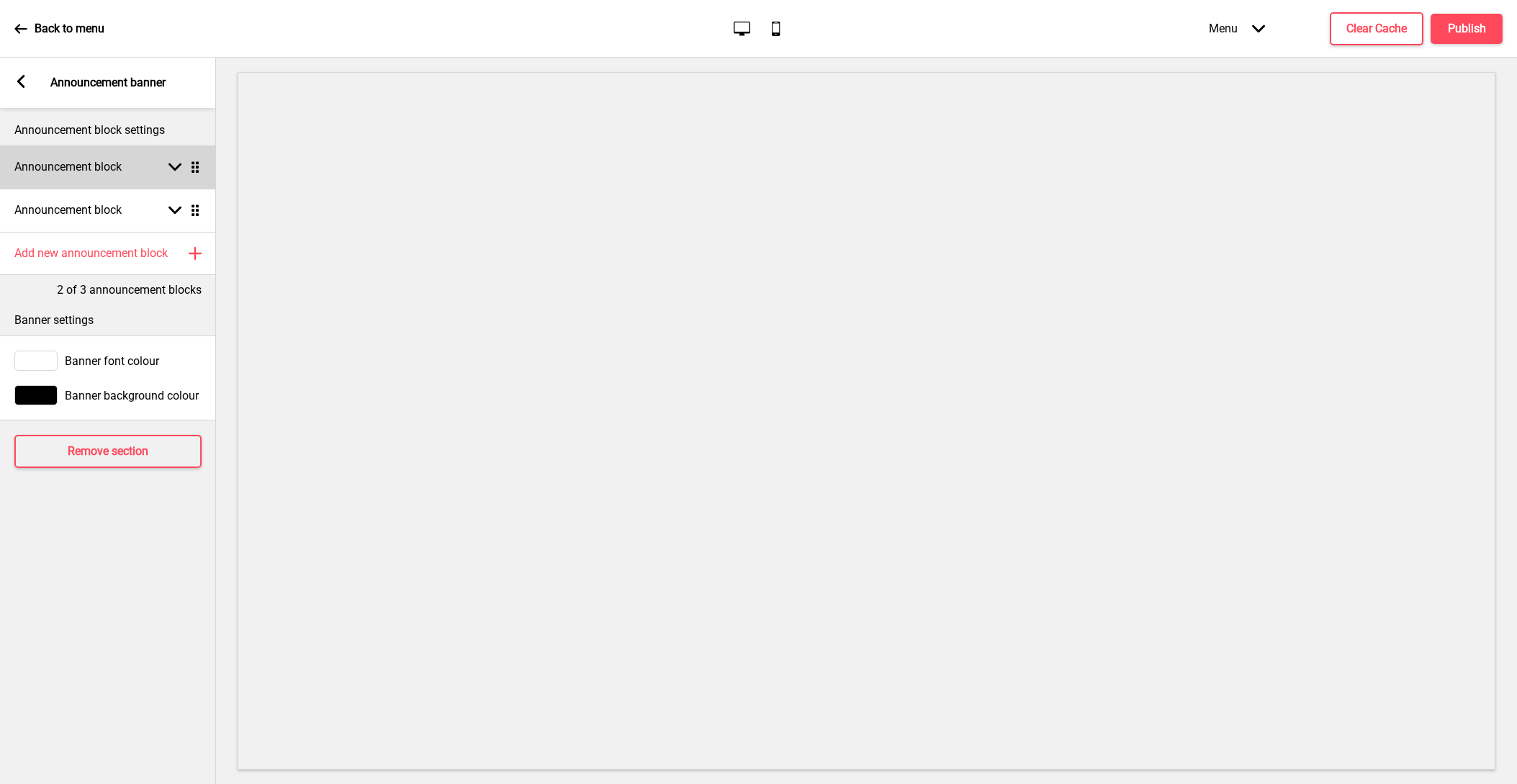
click at [55, 156] on div "Announcement block Arrow down Drag" at bounding box center [108, 166] width 216 height 44
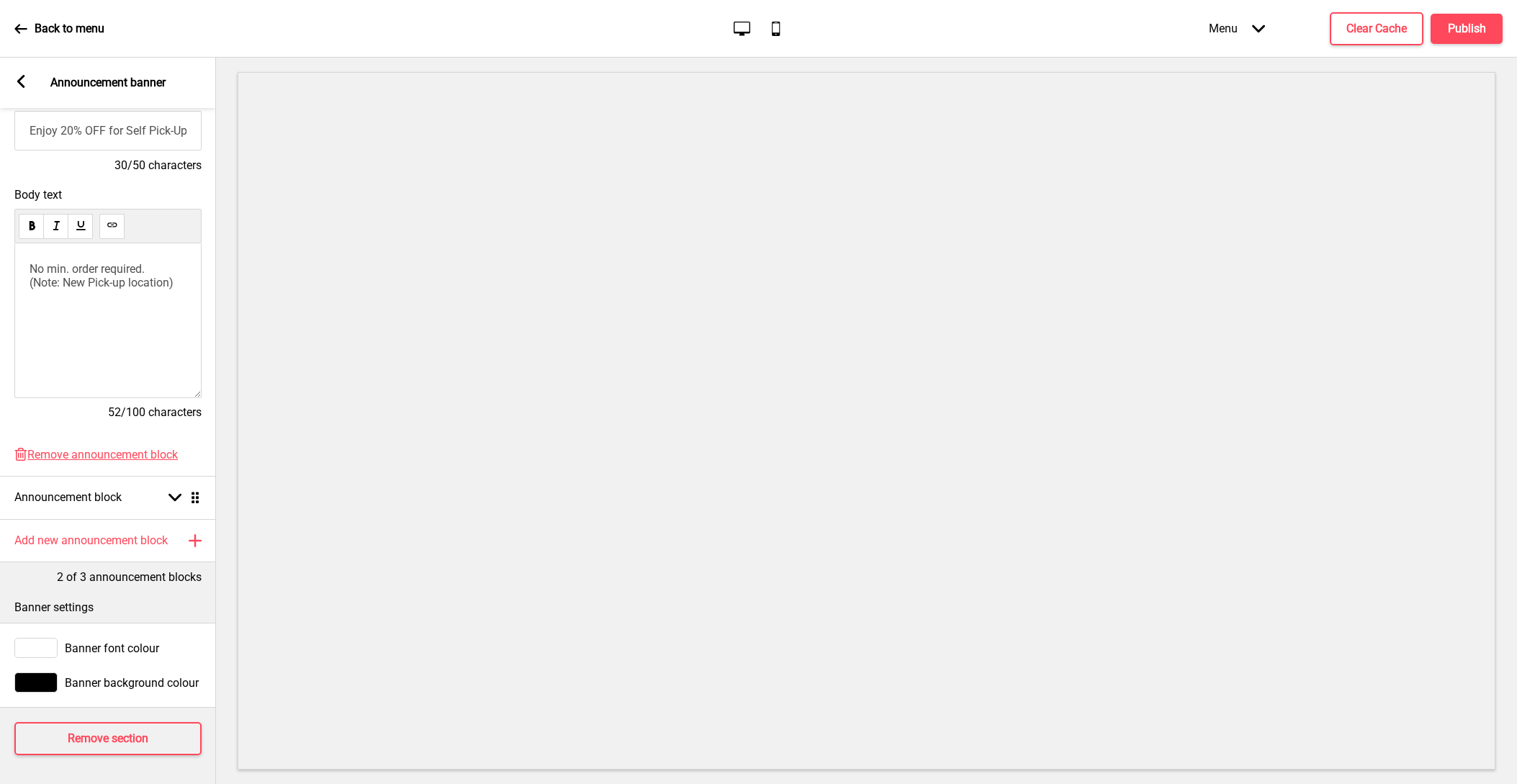
scroll to position [205, 0]
click at [50, 643] on div at bounding box center [36, 647] width 44 height 20
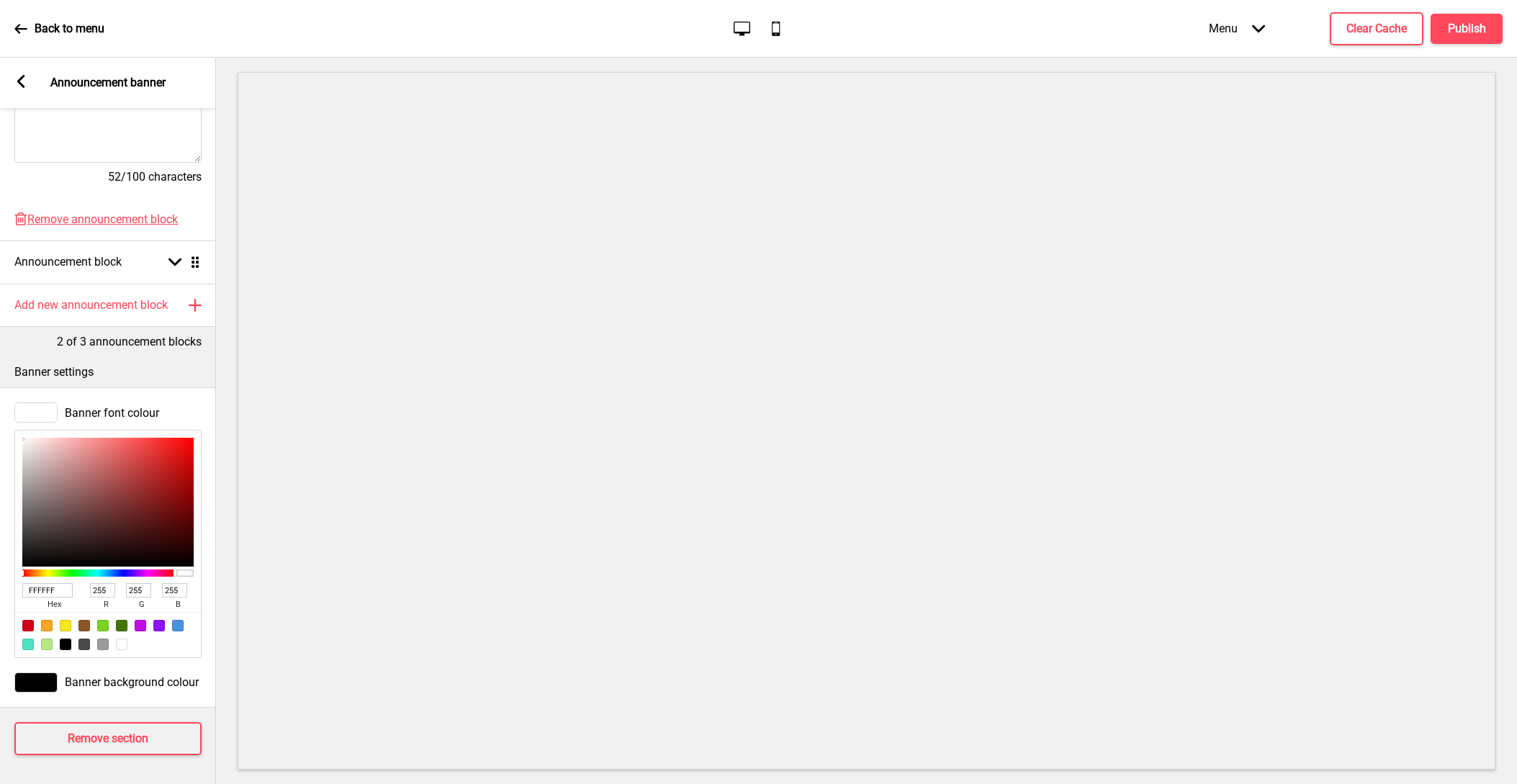
scroll to position [440, 0]
click at [66, 644] on div at bounding box center [65, 644] width 11 height 11
type input "000000"
type input "0"
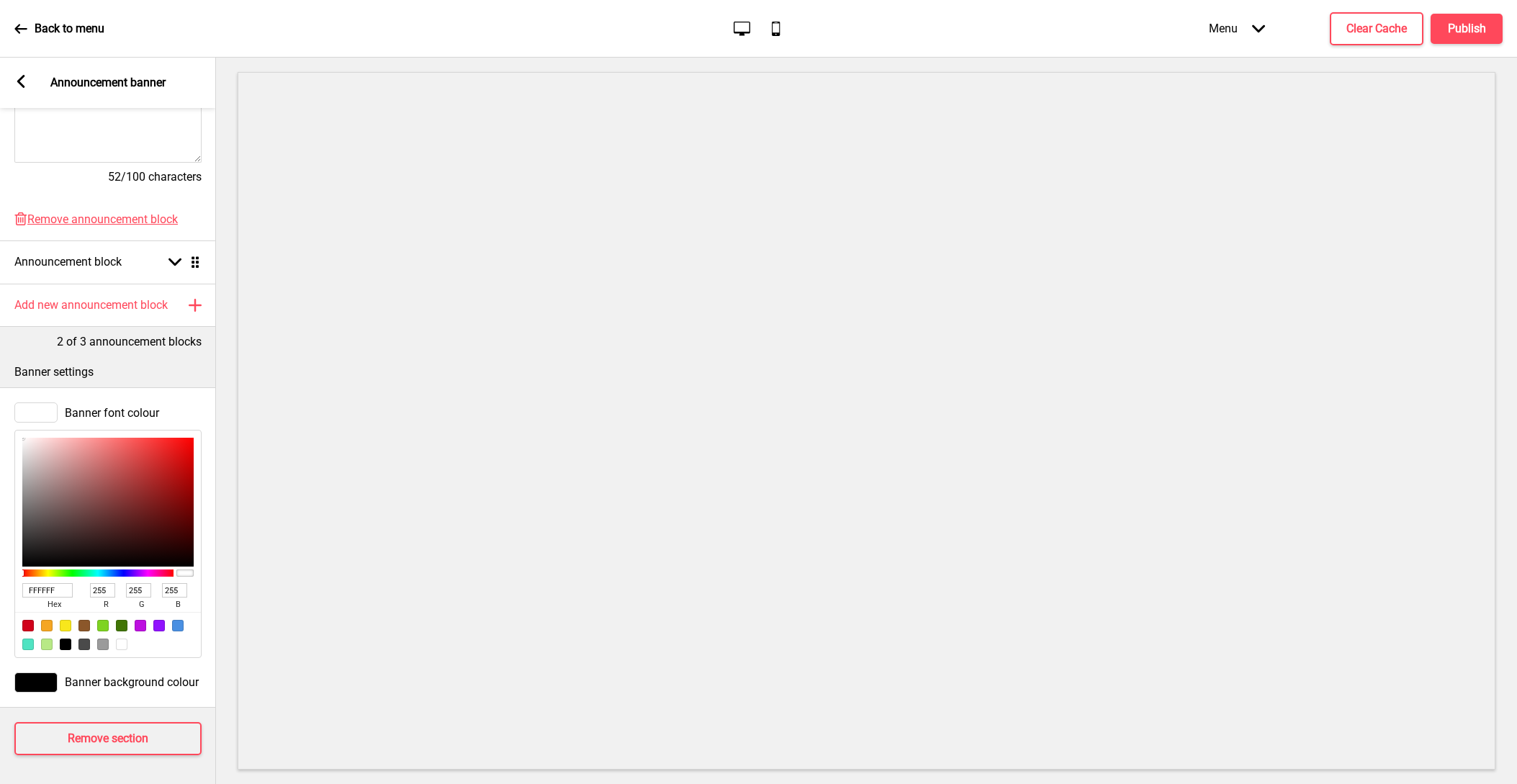
type input "0"
click at [47, 642] on div at bounding box center [47, 644] width 11 height 11
type input "B8E986"
type input "184"
type input "233"
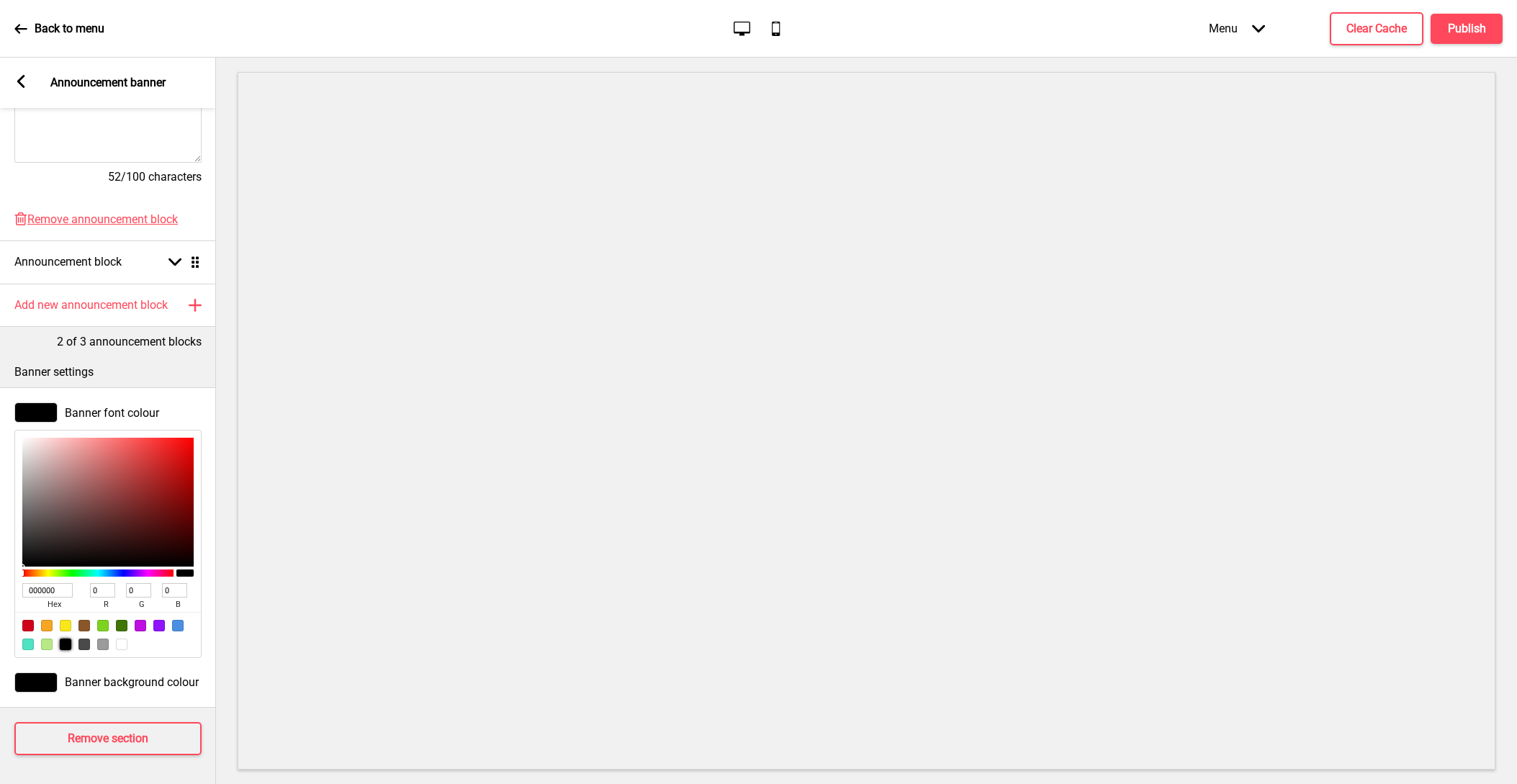
type input "134"
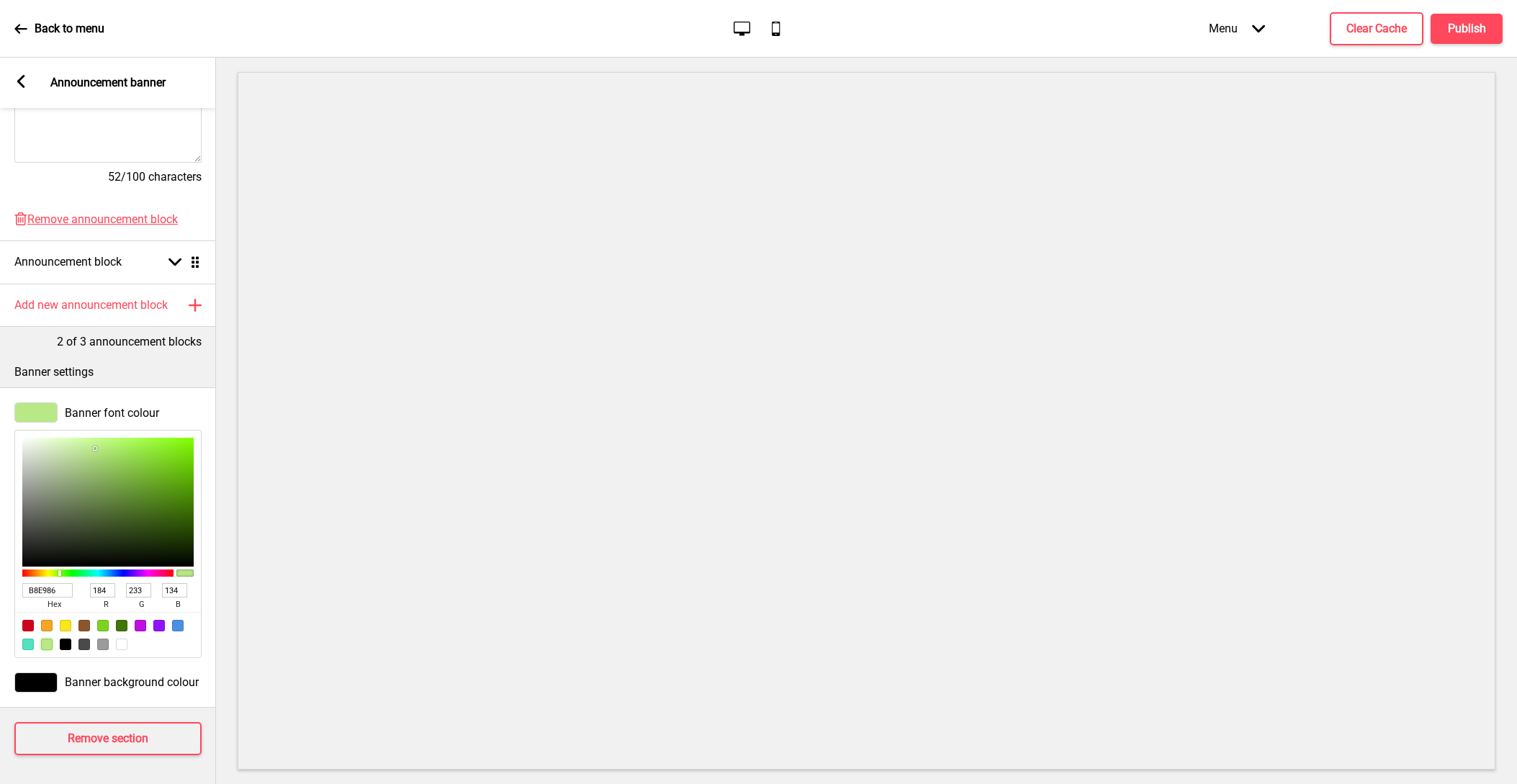
scroll to position [0, 0]
click at [122, 643] on div at bounding box center [121, 644] width 11 height 11
type input "FFFFFF"
type input "255"
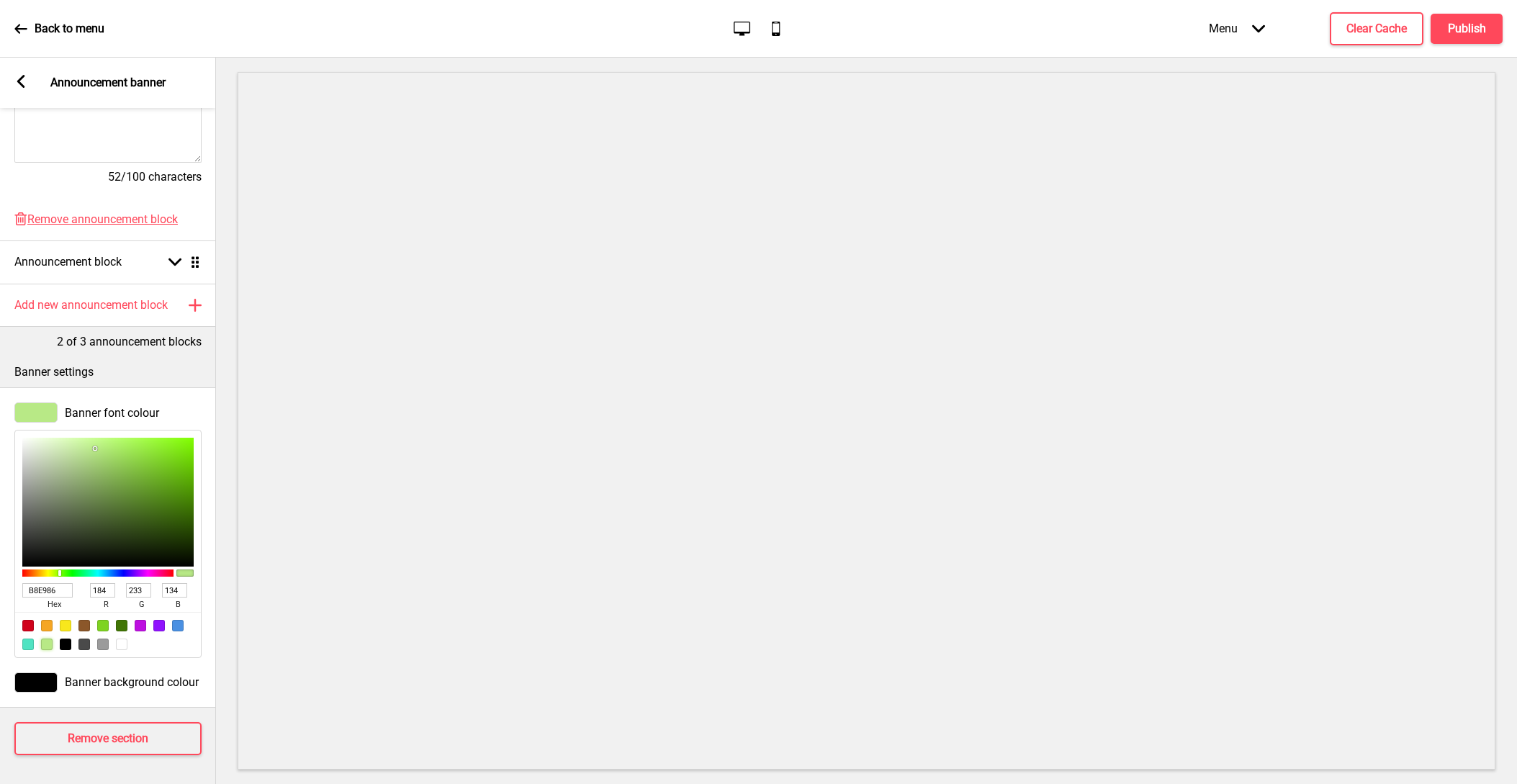
type input "255"
click at [170, 262] on icon at bounding box center [175, 263] width 13 height 8
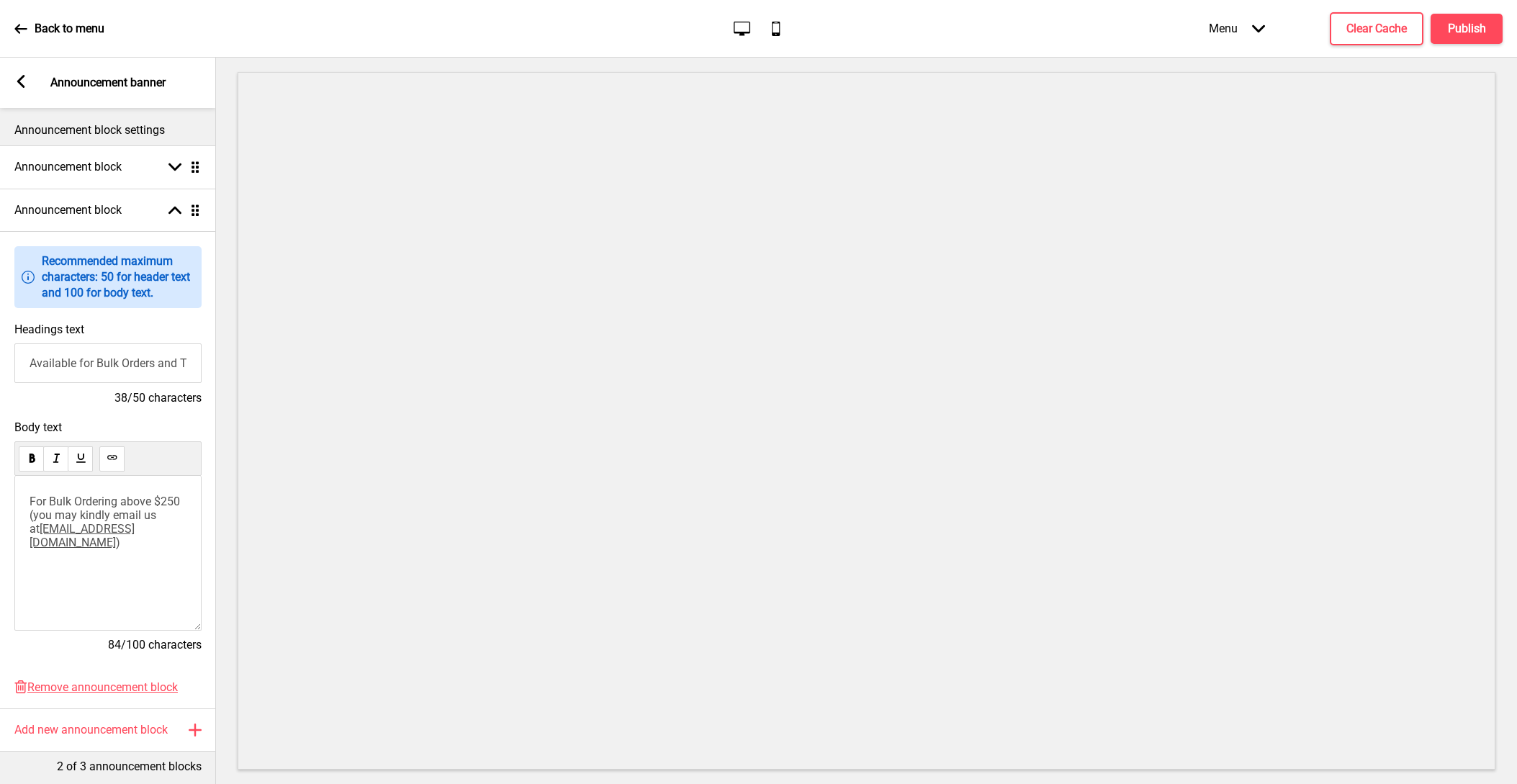
click at [19, 85] on rect at bounding box center [21, 81] width 13 height 13
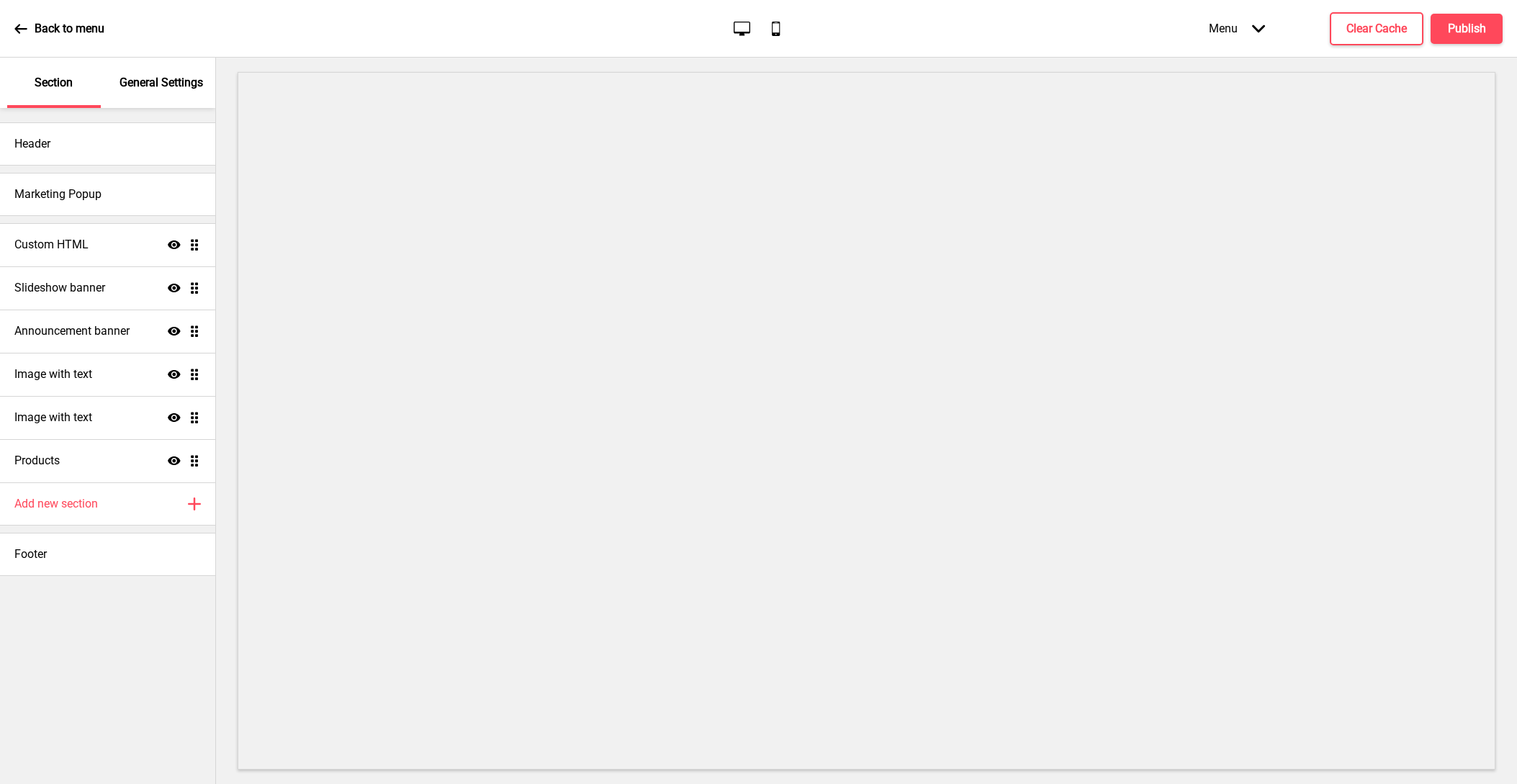
click at [145, 77] on p "General Settings" at bounding box center [161, 82] width 83 height 16
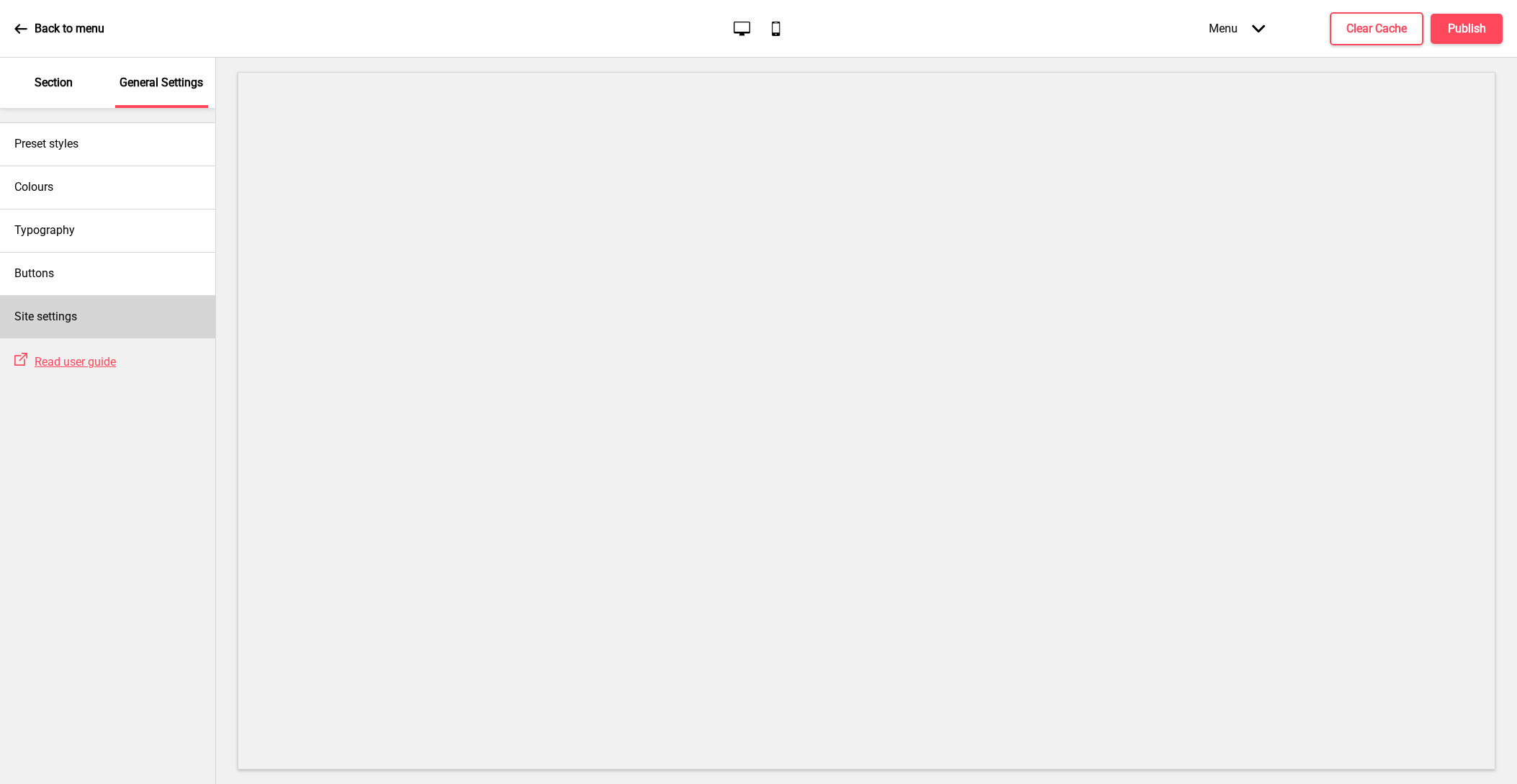
click at [107, 308] on div "Site settings" at bounding box center [108, 317] width 215 height 44
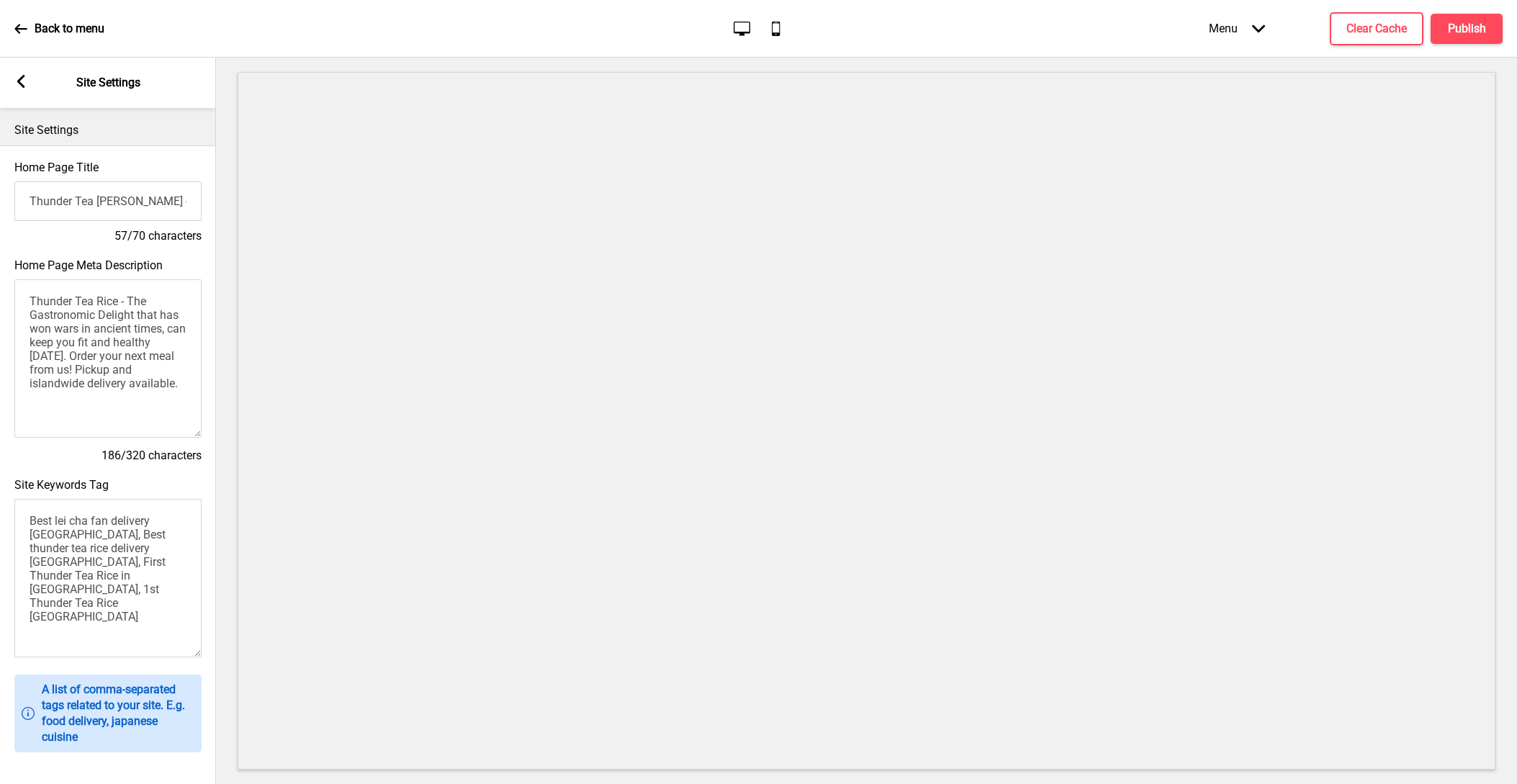
click at [27, 85] on rect at bounding box center [21, 81] width 13 height 13
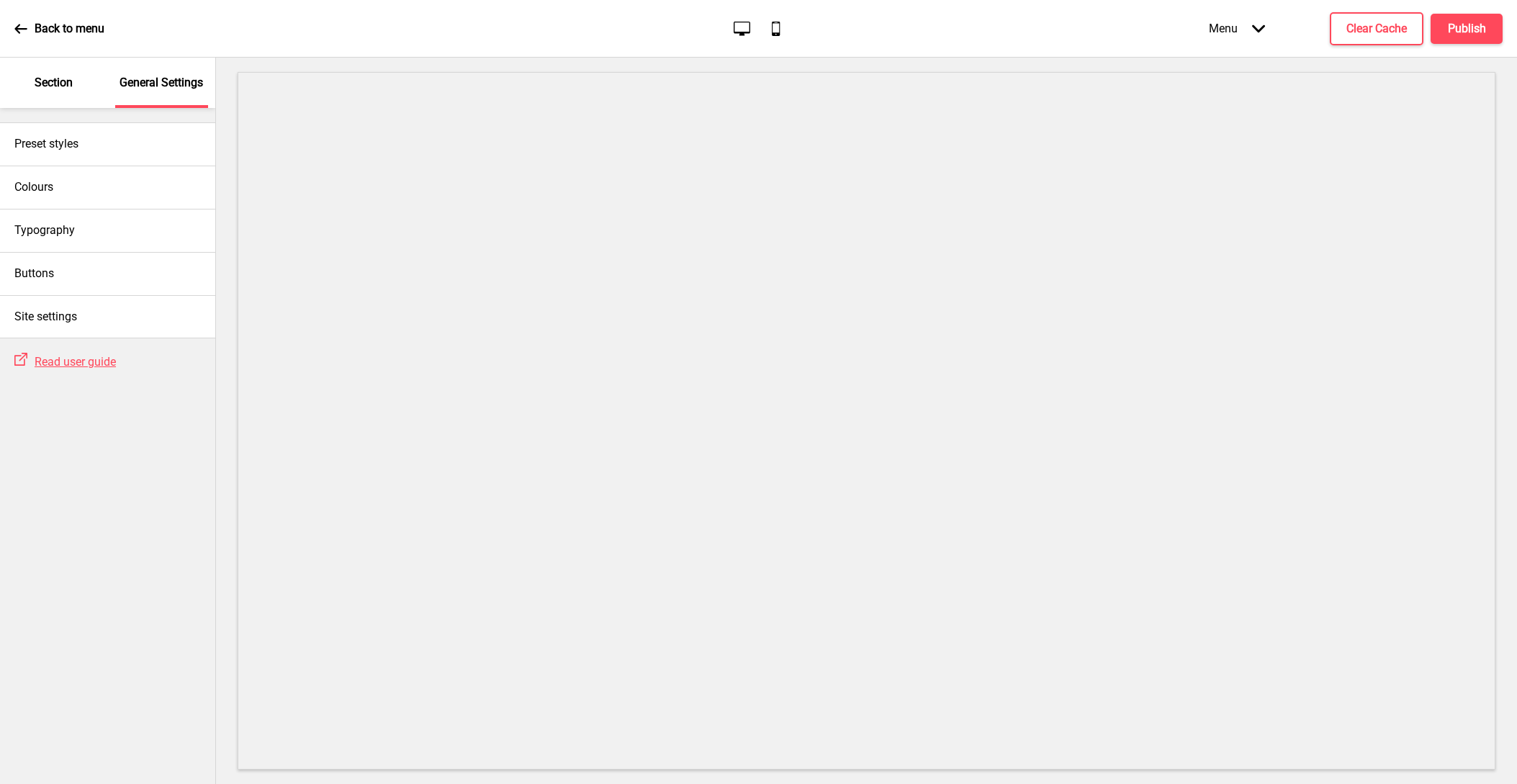
click at [37, 84] on p "Section" at bounding box center [53, 82] width 38 height 16
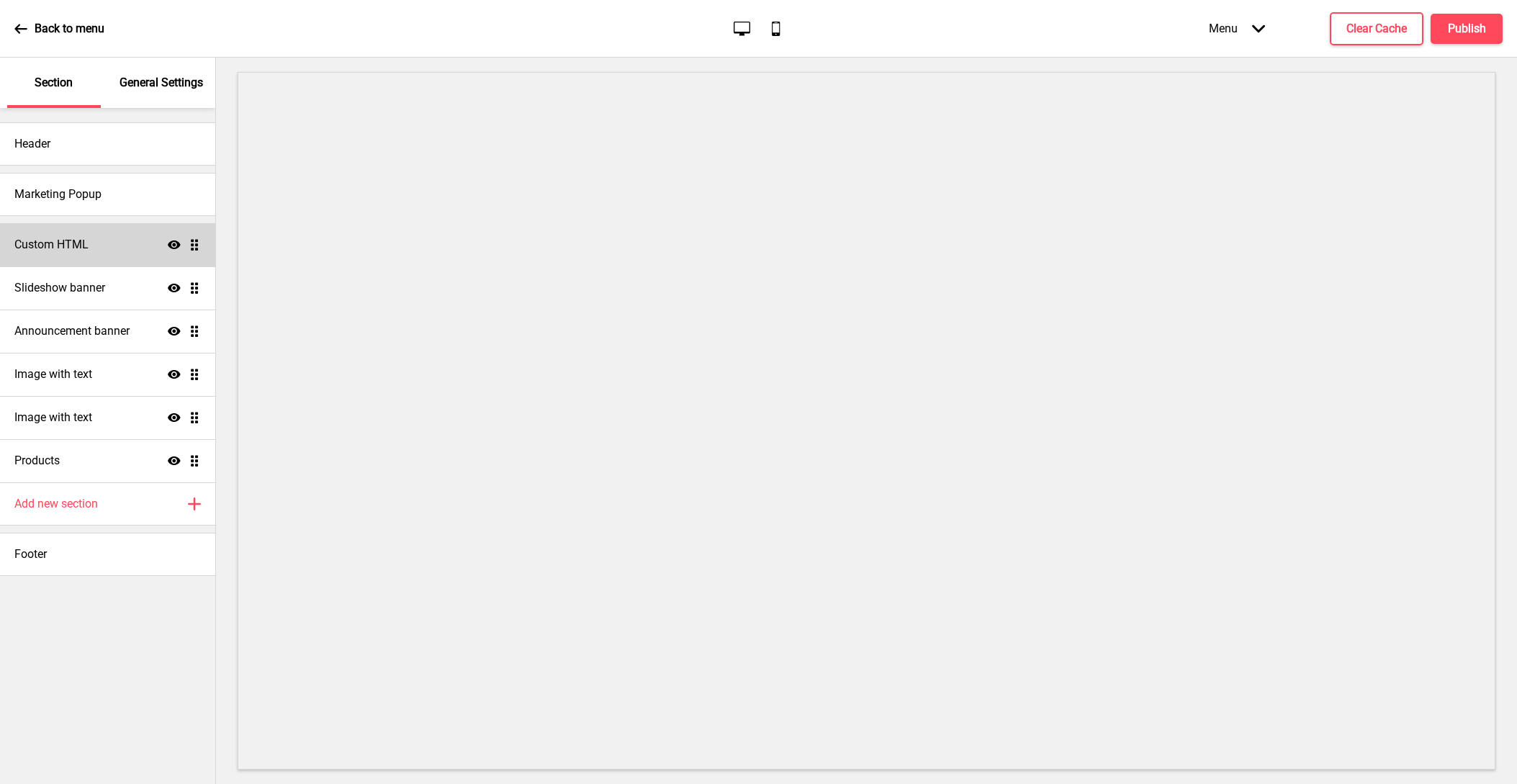
click at [69, 246] on h4 "Custom HTML" at bounding box center [51, 244] width 74 height 16
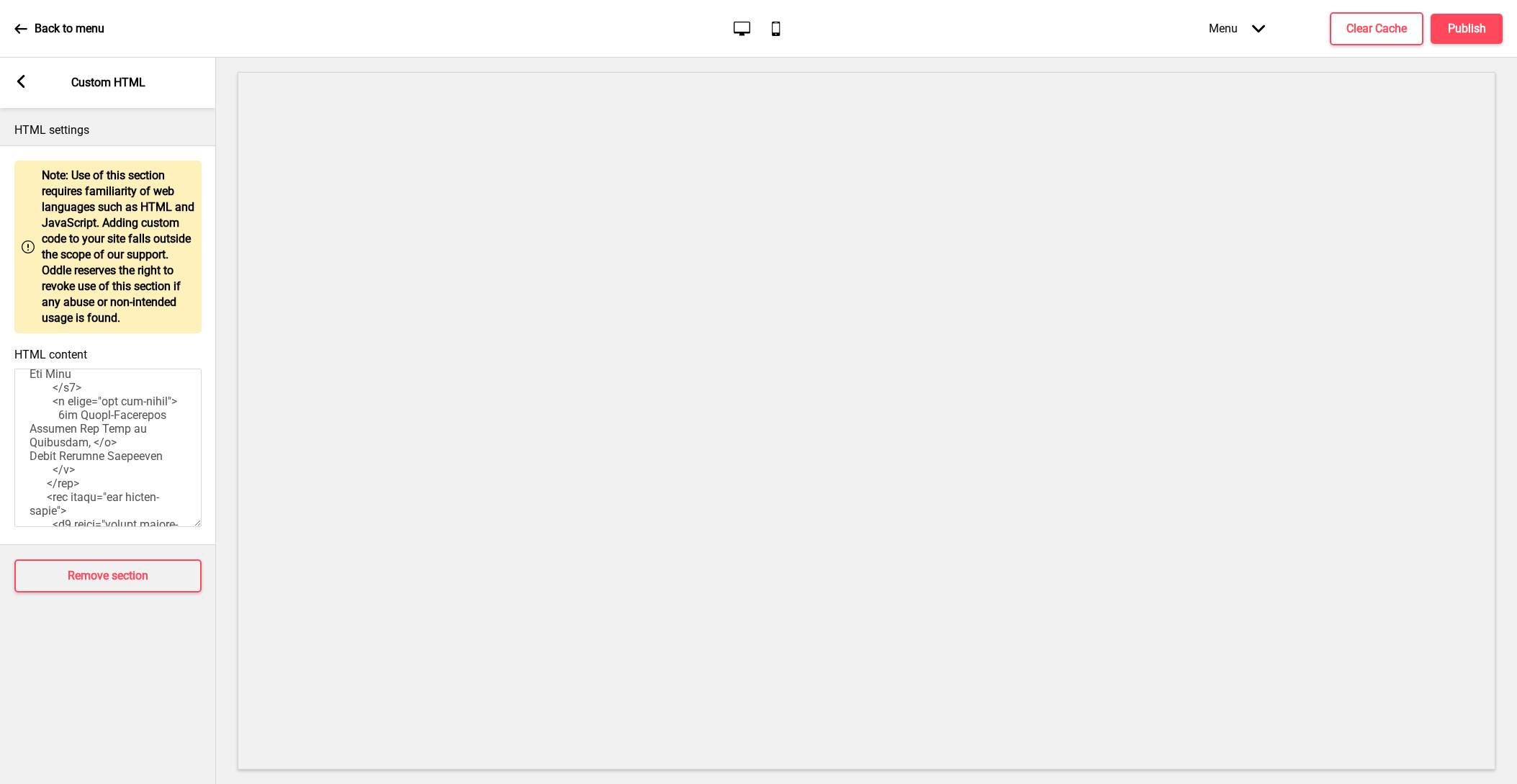
scroll to position [455, 0]
click at [138, 471] on textarea "HTML content" at bounding box center [108, 447] width 187 height 158
click at [86, 460] on textarea "HTML content" at bounding box center [108, 447] width 187 height 158
click at [131, 495] on textarea "HTML content" at bounding box center [108, 447] width 187 height 158
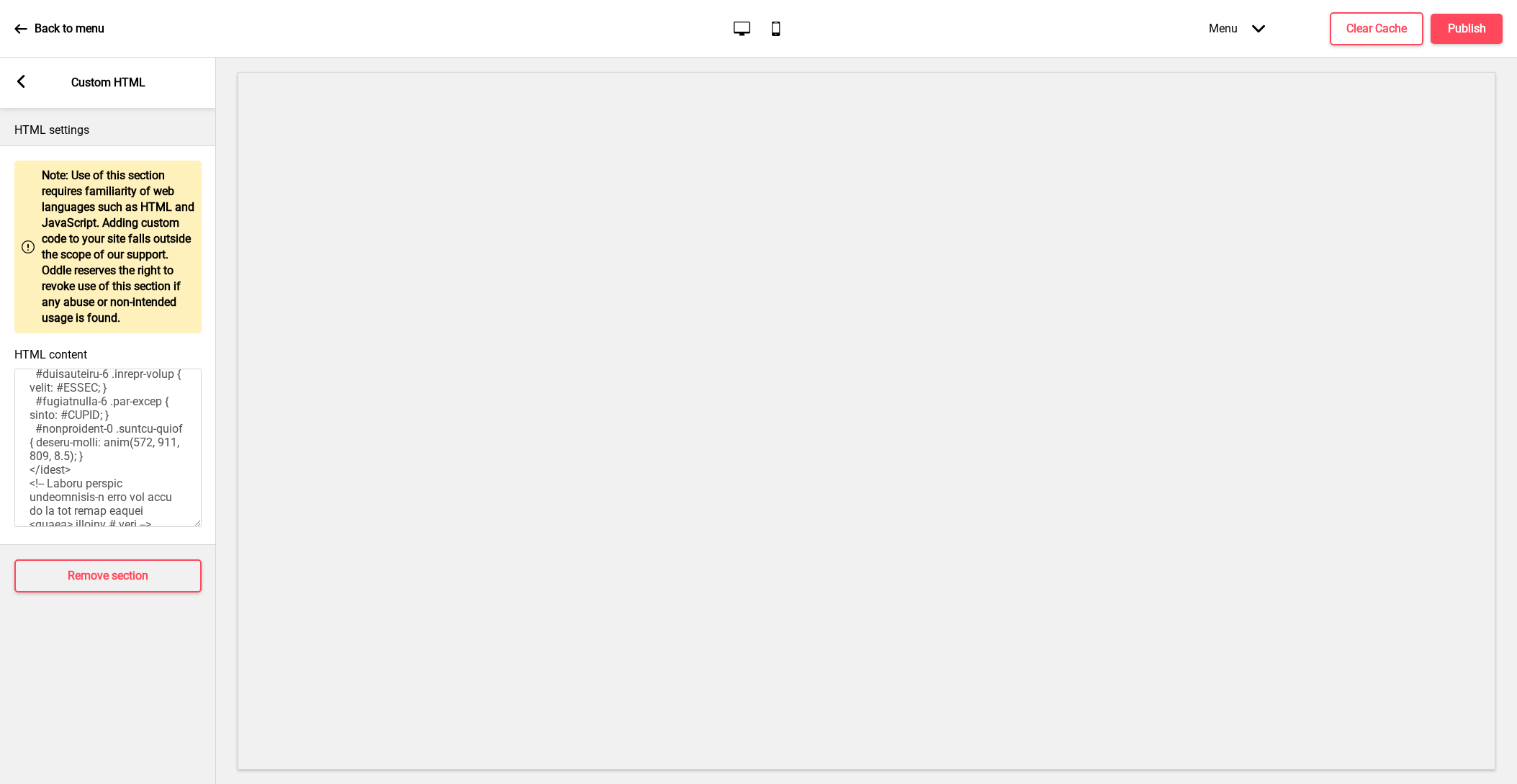
scroll to position [111, 0]
click at [95, 507] on textarea "HTML content" at bounding box center [108, 447] width 187 height 158
click at [117, 493] on textarea "HTML content" at bounding box center [108, 447] width 187 height 158
click at [124, 468] on textarea "HTML content" at bounding box center [108, 447] width 187 height 158
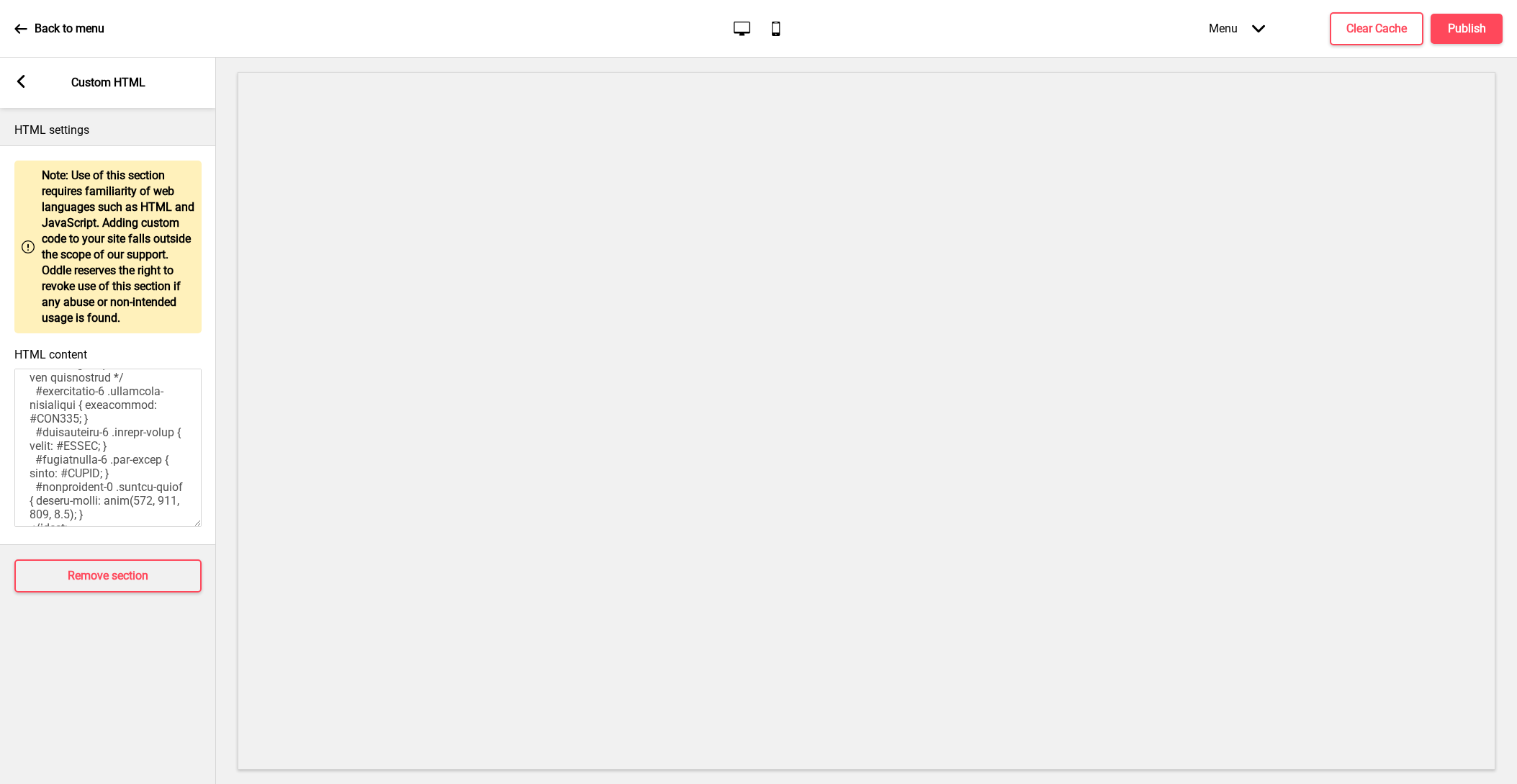
click at [124, 468] on textarea "HTML content" at bounding box center [108, 447] width 187 height 158
type textarea "<!-- Version 1.1 --> <style> /* Please replace #annoucement-x with another id i…"
click at [23, 88] on icon at bounding box center [21, 81] width 8 height 13
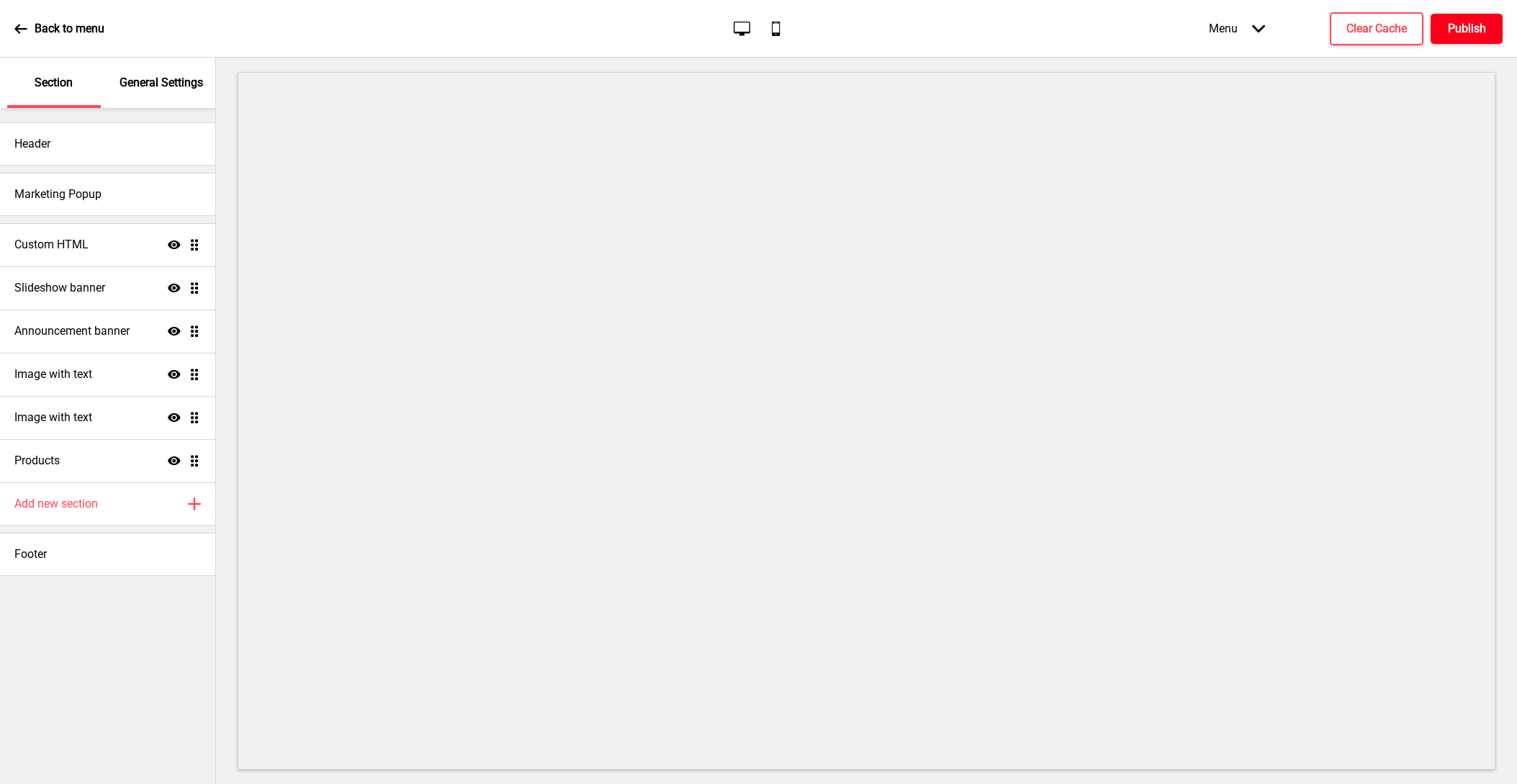
click at [1471, 25] on h4 "Publish" at bounding box center [1467, 28] width 38 height 16
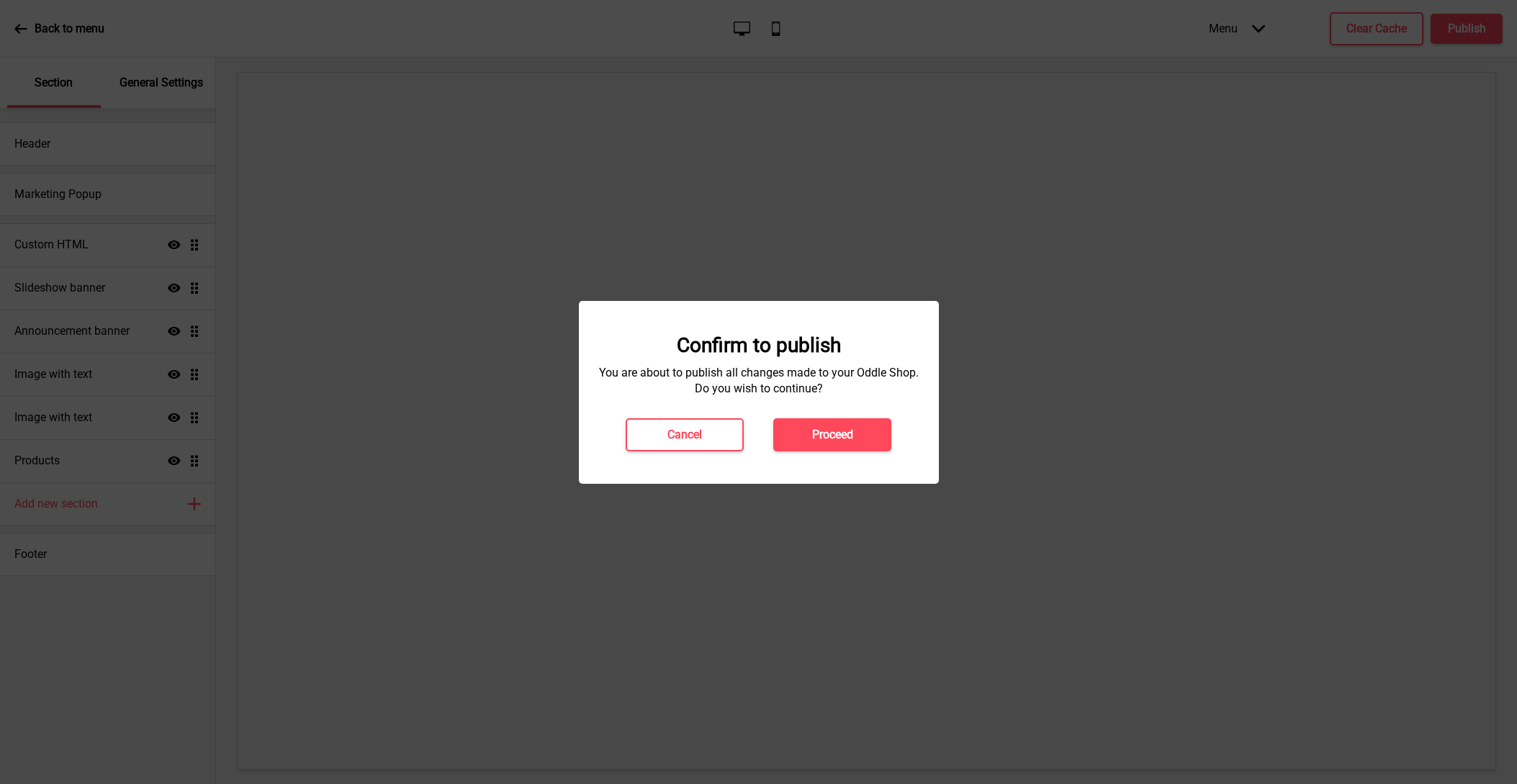
drag, startPoint x: 854, startPoint y: 445, endPoint x: 861, endPoint y: 444, distance: 7.1
click at [854, 445] on button "Proceed" at bounding box center [832, 434] width 118 height 33
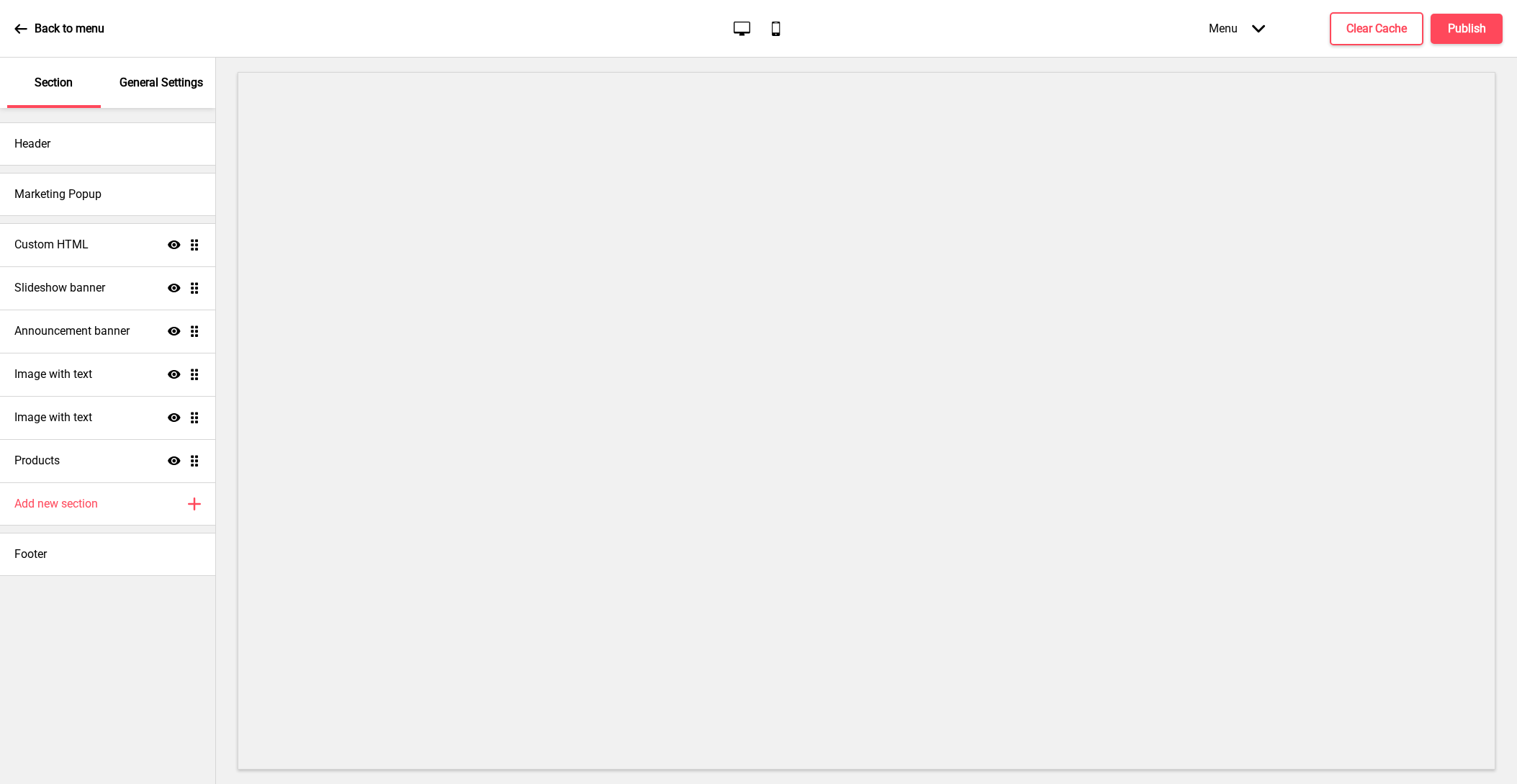
click at [184, 69] on div "General Settings" at bounding box center [162, 82] width 94 height 50
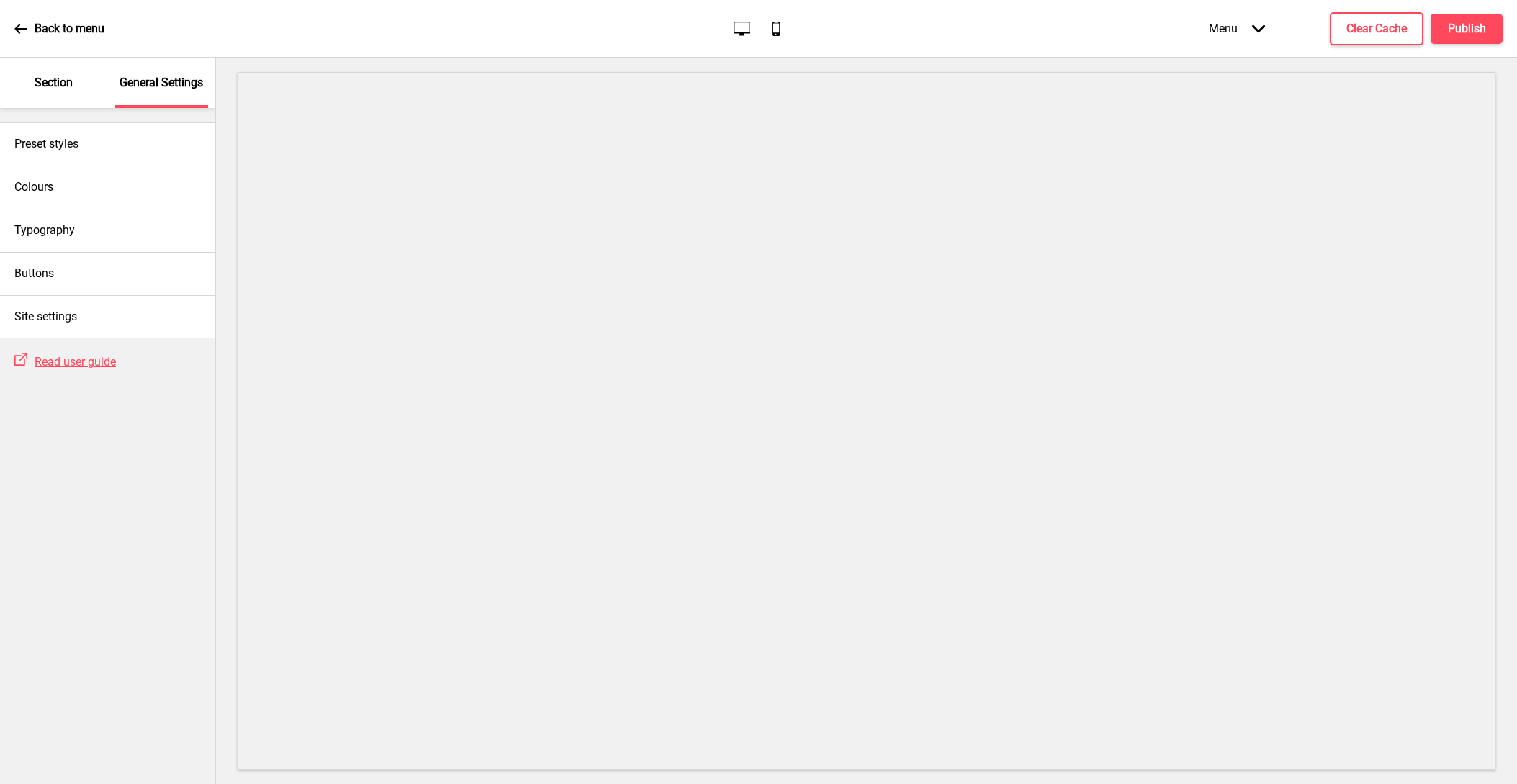
click at [69, 92] on div "Section" at bounding box center [53, 82] width 94 height 50
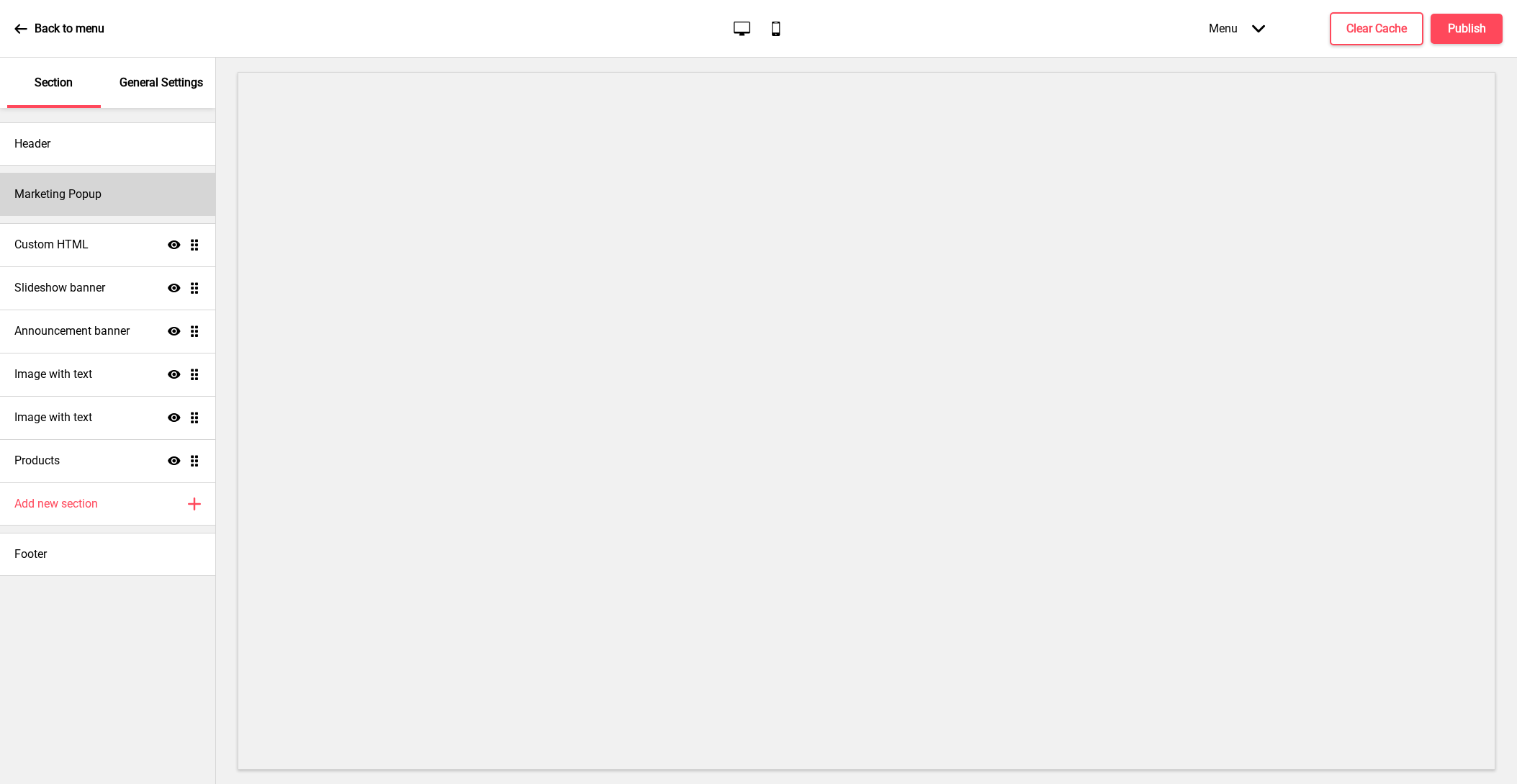
scroll to position [0, 0]
click at [1257, 34] on icon "Arrow down" at bounding box center [1258, 28] width 13 height 13
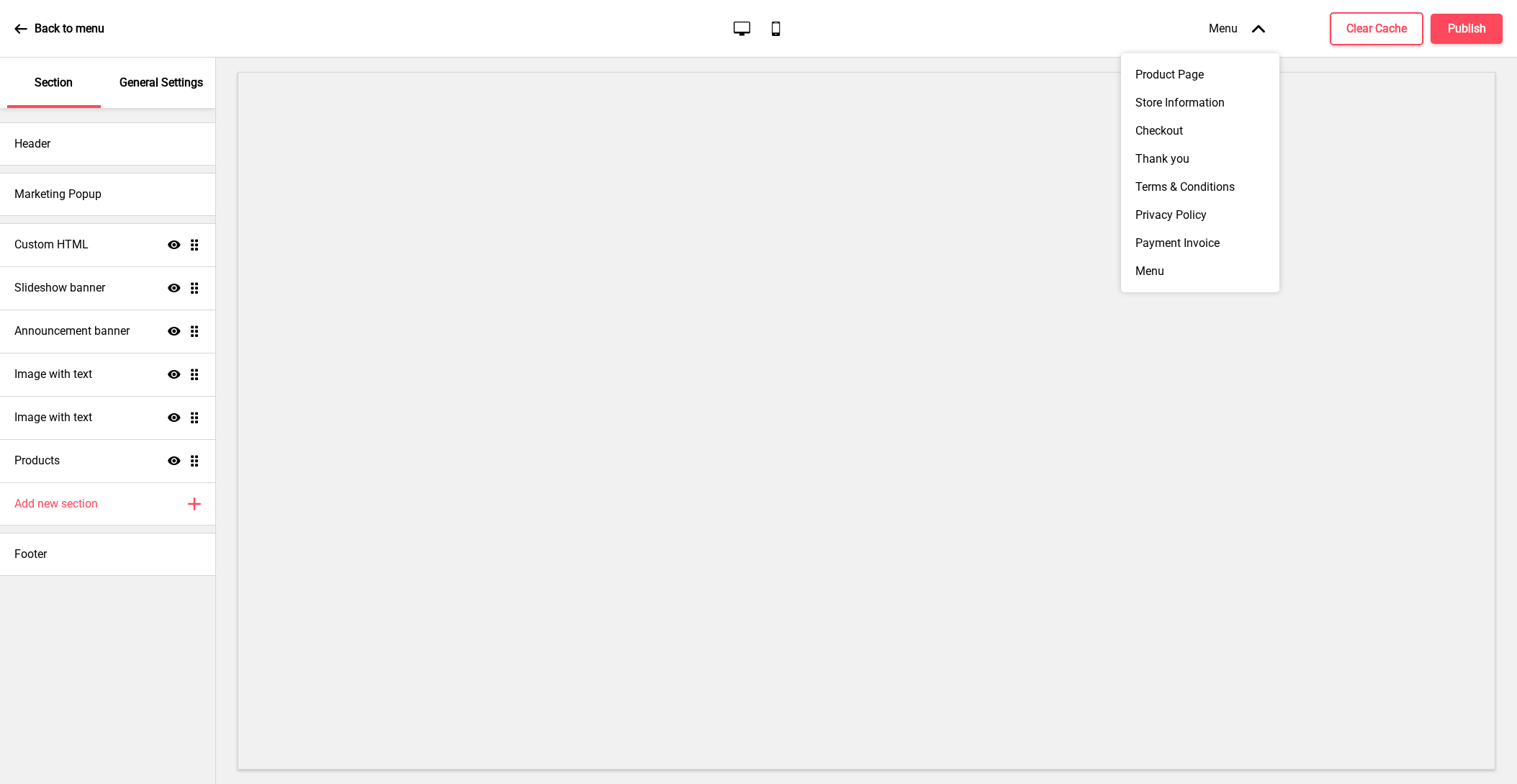
click at [1257, 34] on icon "Arrow up" at bounding box center [1258, 28] width 13 height 13
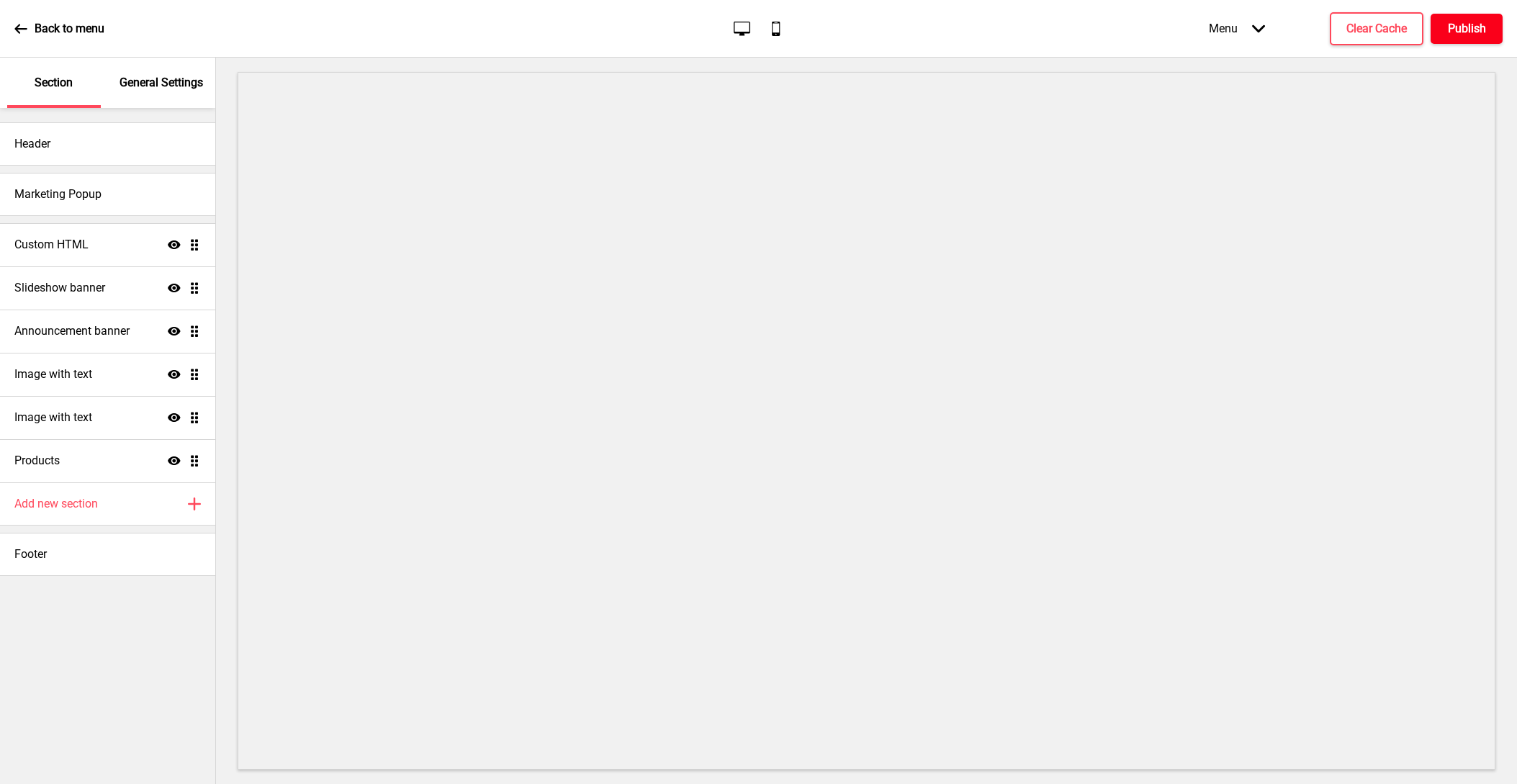
click at [1477, 23] on h4 "Publish" at bounding box center [1467, 28] width 38 height 16
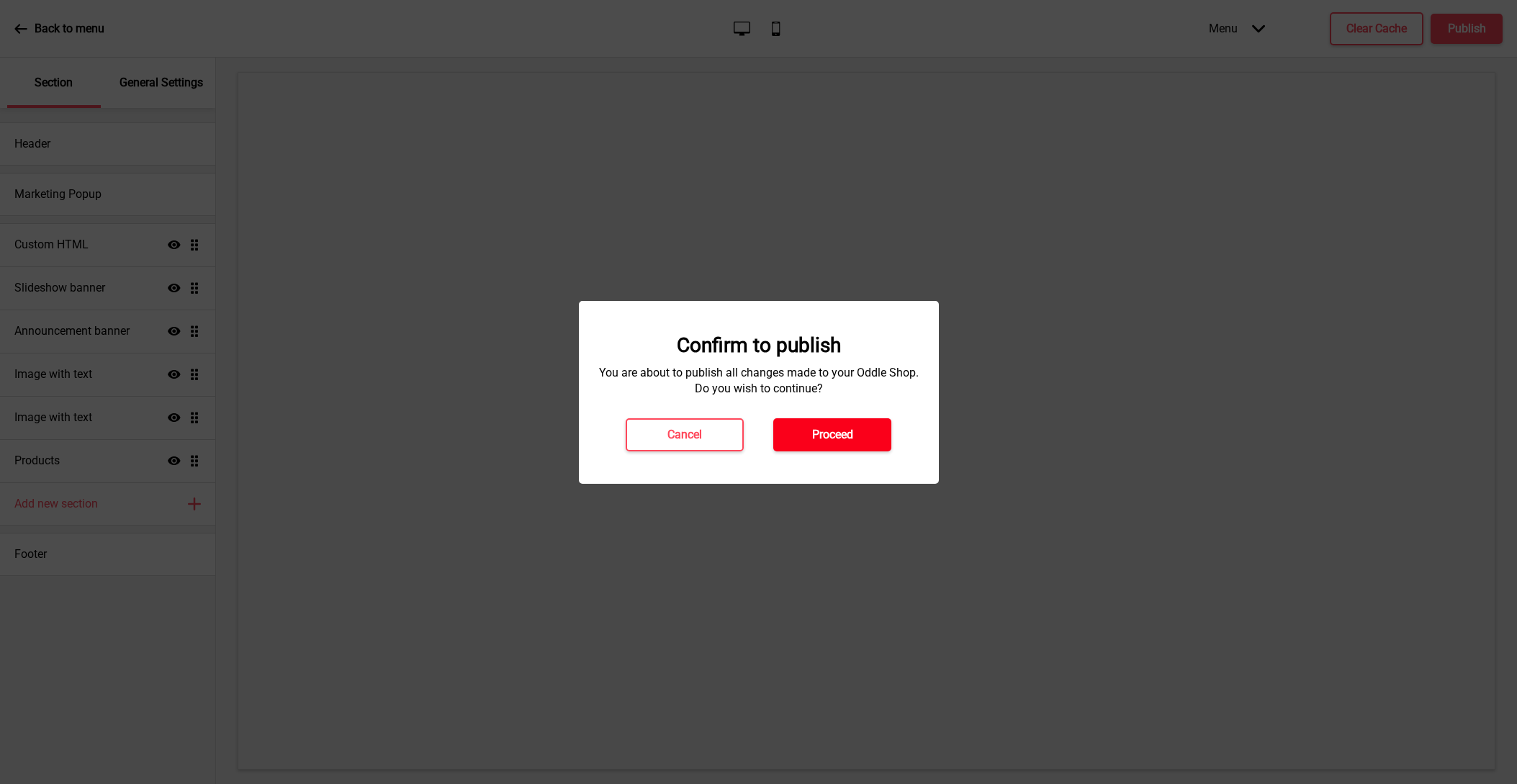
click at [825, 430] on h4 "Proceed" at bounding box center [833, 434] width 41 height 16
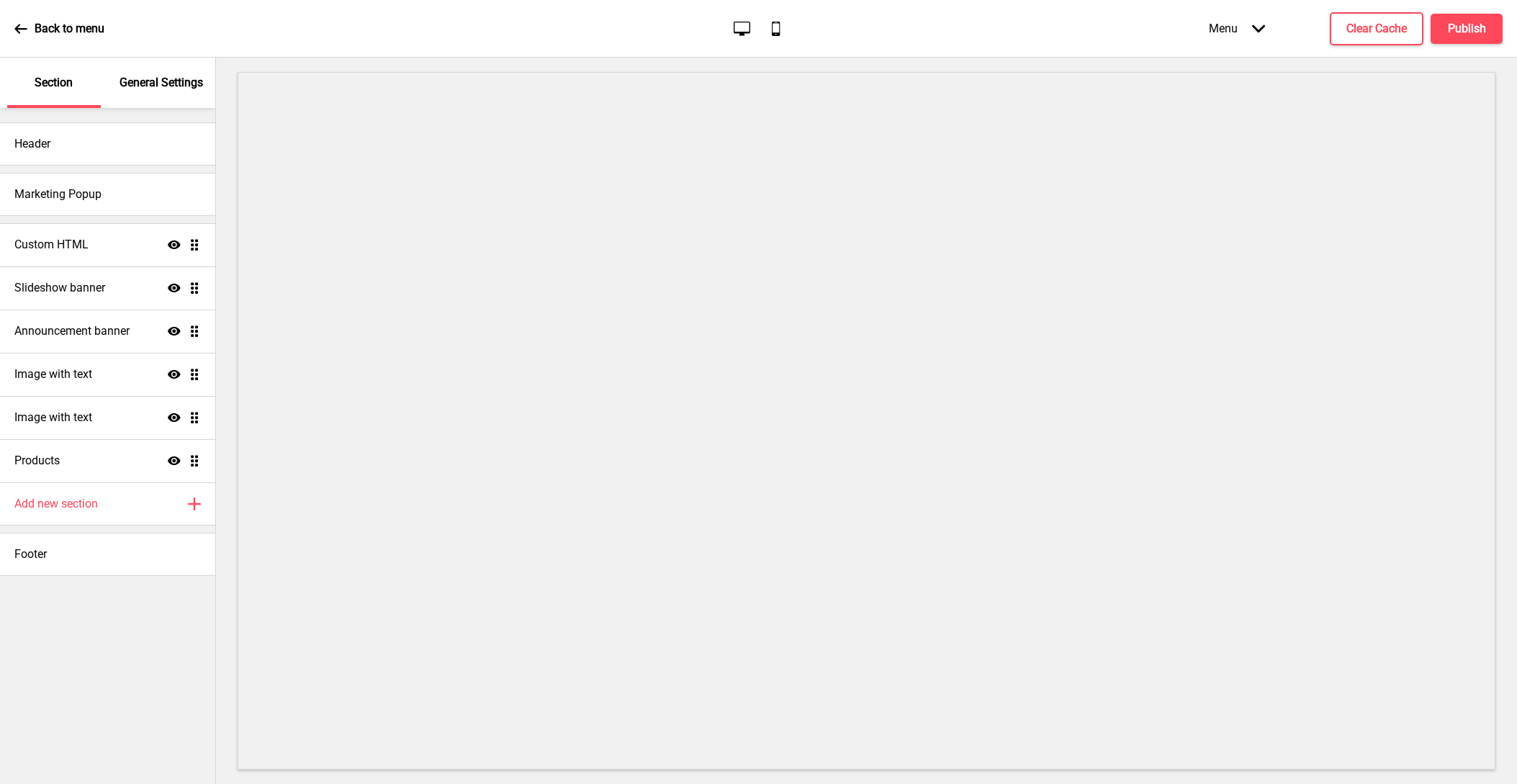
click at [15, 21] on div "Back to menu" at bounding box center [60, 28] width 90 height 39
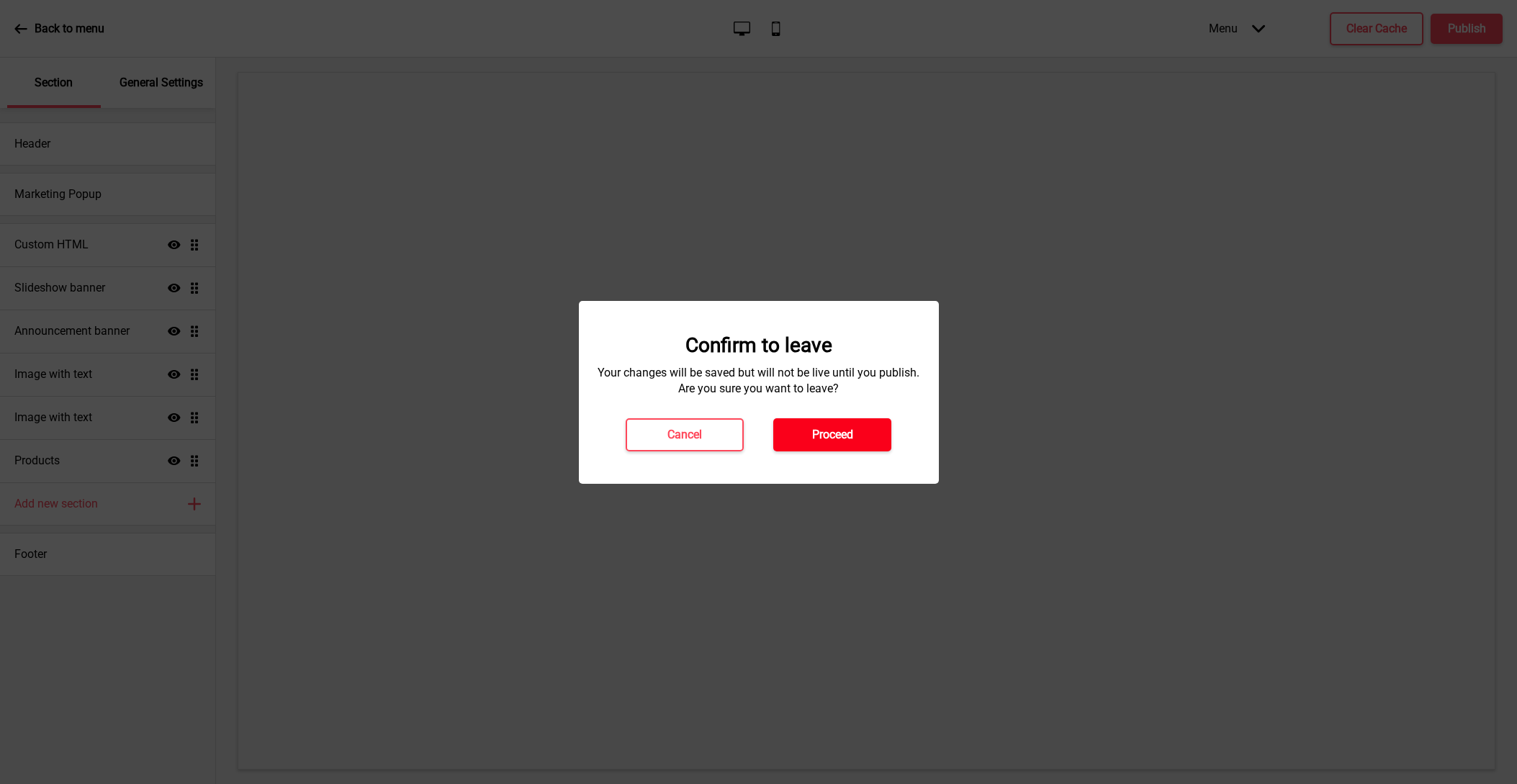
click at [806, 433] on button "Proceed" at bounding box center [832, 434] width 118 height 33
